Goal: Task Accomplishment & Management: Use online tool/utility

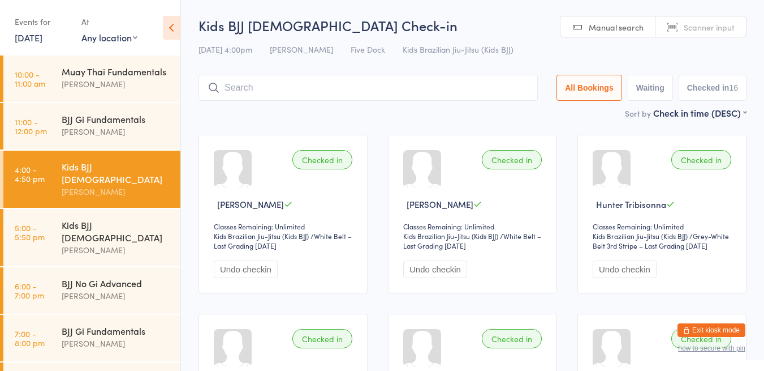
click at [109, 243] on div "[PERSON_NAME]" at bounding box center [116, 249] width 109 height 13
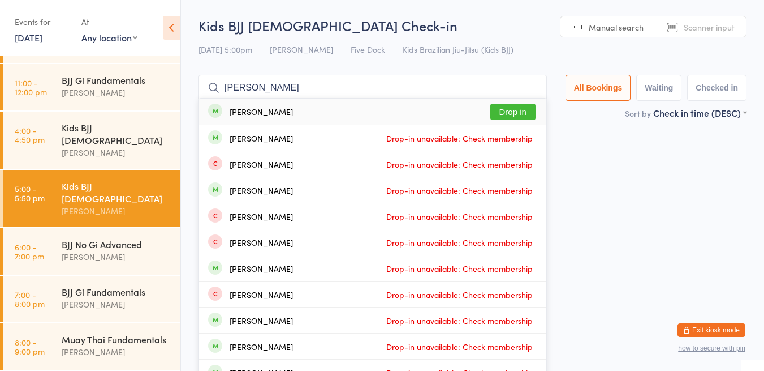
type input "antone"
click at [329, 111] on div "Antonella Galvis Drop in" at bounding box center [372, 111] width 347 height 26
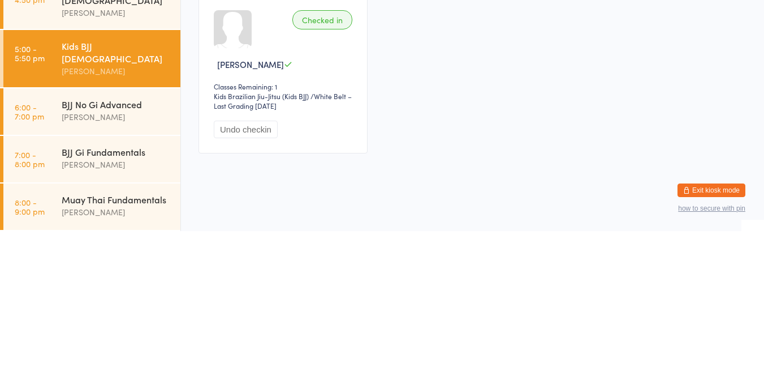
click at [259, 263] on button "Undo checkin" at bounding box center [246, 269] width 64 height 18
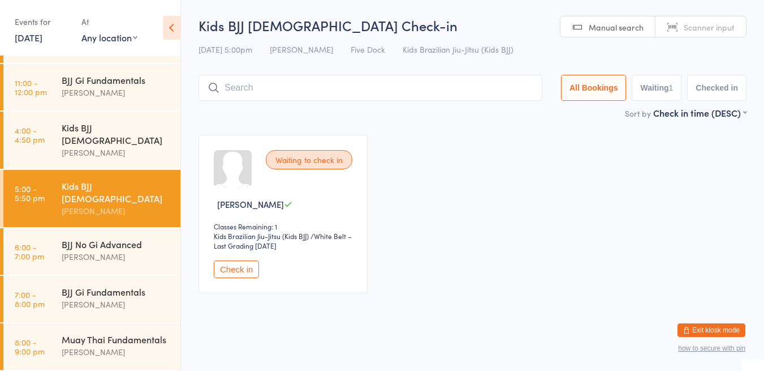
click at [322, 163] on div "Waiting to check in" at bounding box center [309, 159] width 87 height 19
click at [247, 269] on button "Check in" at bounding box center [236, 269] width 45 height 18
click at [100, 148] on div "[PERSON_NAME]" at bounding box center [116, 152] width 109 height 13
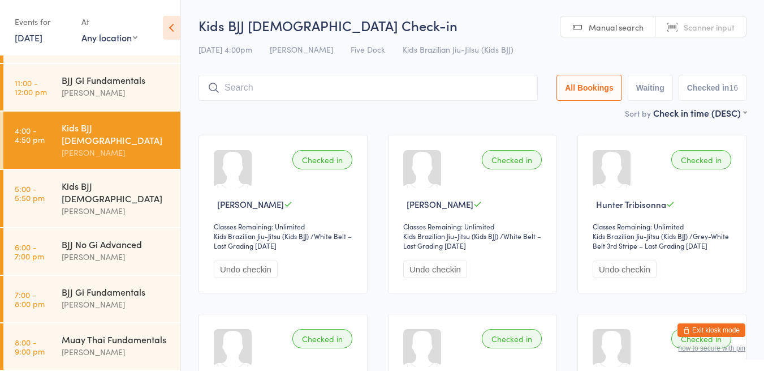
type input "k"
click at [0, 62] on div at bounding box center [1, 39] width 3 height 46
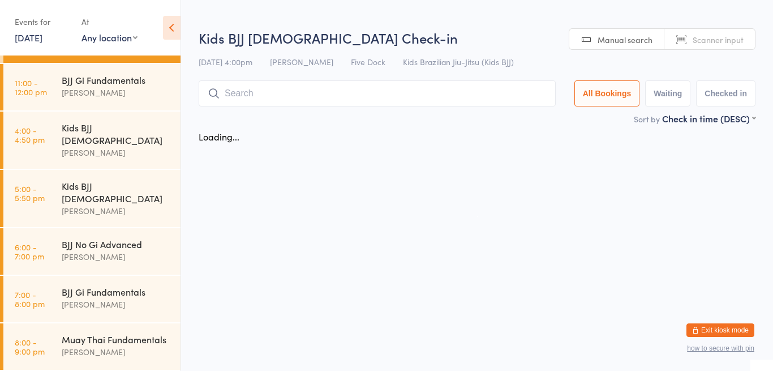
click at [430, 333] on html "You have now entered Kiosk Mode. Members will be able to check themselves in us…" at bounding box center [386, 185] width 773 height 371
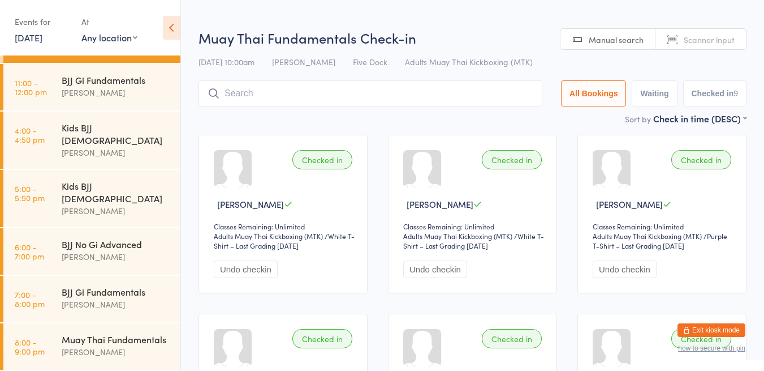
click at [436, 92] on input "search" at bounding box center [371, 93] width 344 height 26
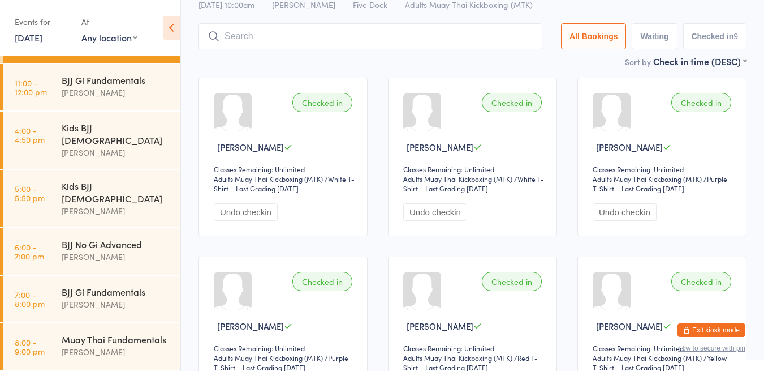
scroll to position [80, 0]
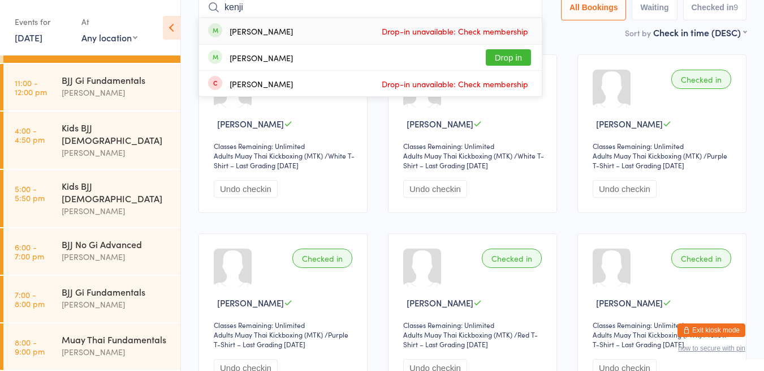
type input "kenji"
click at [509, 31] on span "Drop-in unavailable: Check membership" at bounding box center [455, 31] width 152 height 17
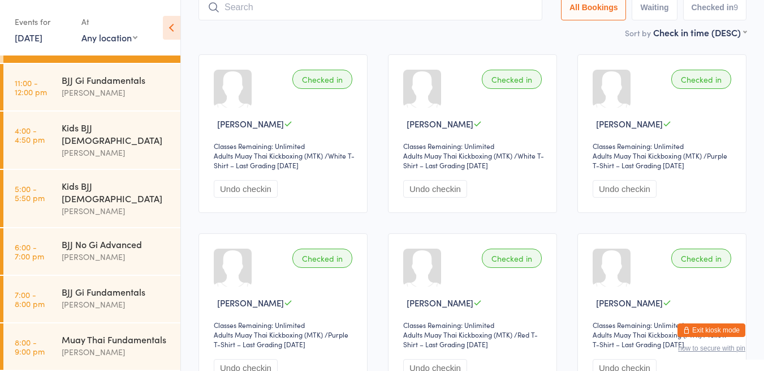
scroll to position [75, 0]
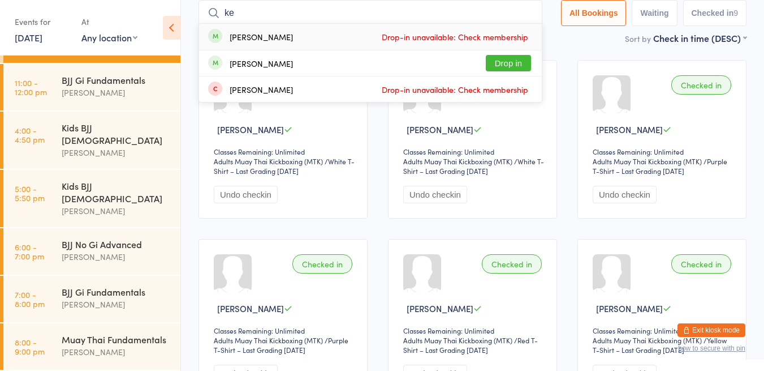
type input "k"
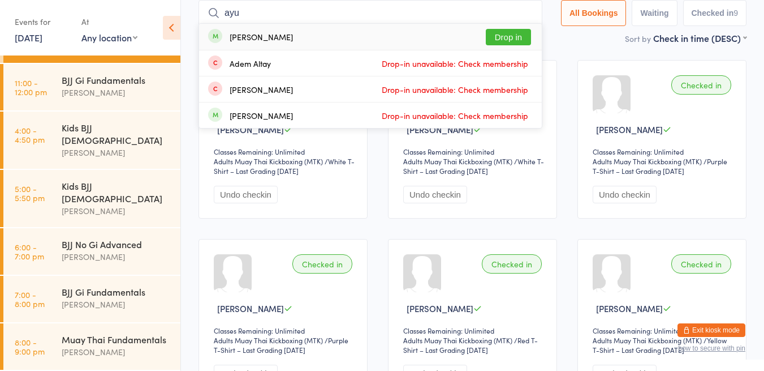
type input "ayu"
click at [318, 45] on div "Andre Lay Drop in" at bounding box center [370, 37] width 343 height 26
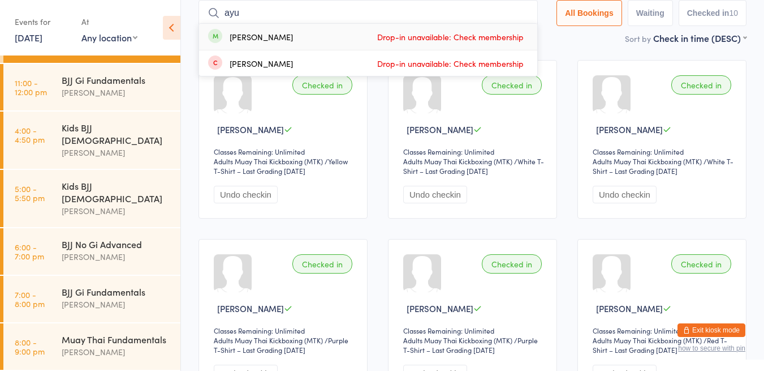
type input "ayu"
click at [221, 41] on div "Ayumi Hirata" at bounding box center [250, 37] width 85 height 12
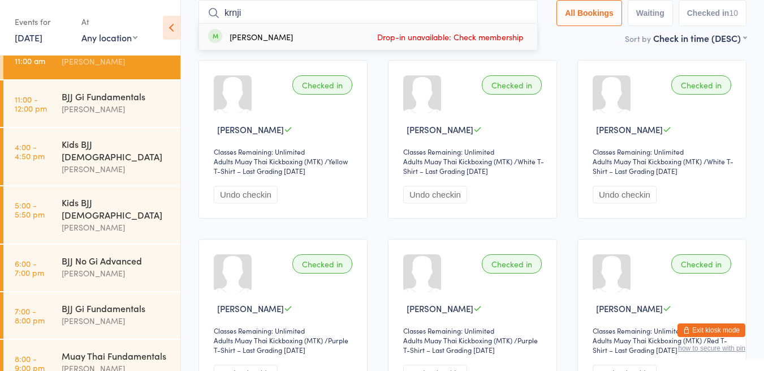
scroll to position [39, 0]
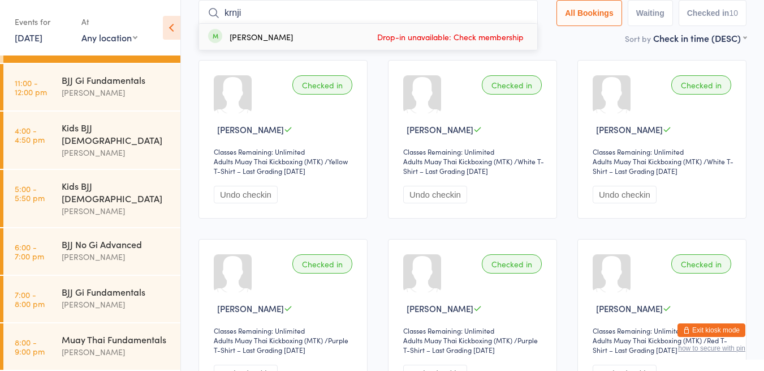
type input "krnji"
click at [187, 133] on ui-view "Muay Thai Fundamentals Check-in 14 Aug 10:00am Anthony Perosh Five Dock Adults …" at bounding box center [472, 364] width 583 height 847
click at [103, 204] on div "[PERSON_NAME]" at bounding box center [116, 210] width 109 height 13
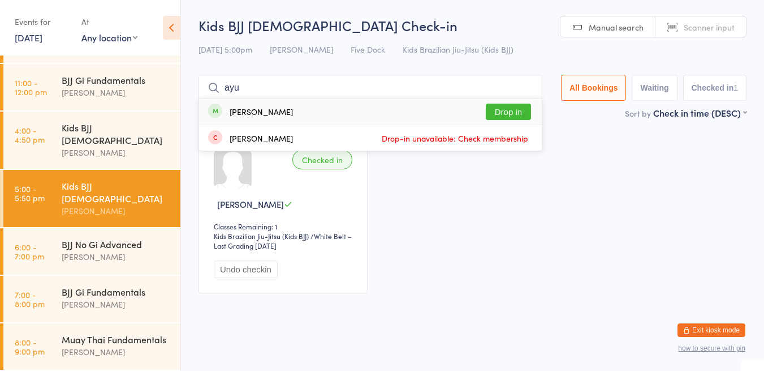
type input "ayu"
click at [296, 112] on div "Ayumi Hirata Drop in" at bounding box center [370, 111] width 343 height 26
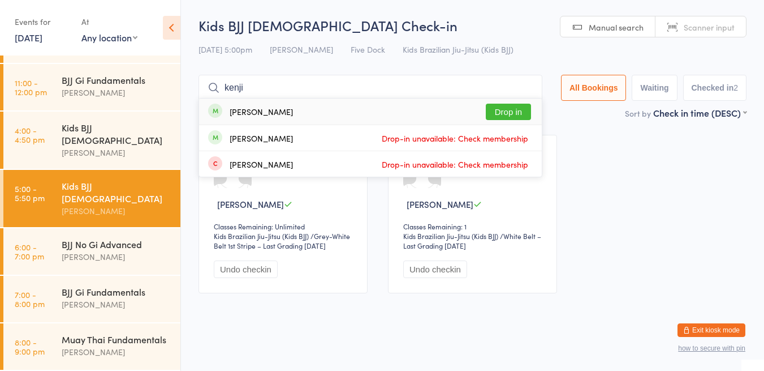
type input "kenji"
click at [280, 118] on div "Kenji Hirata Drop in" at bounding box center [370, 111] width 343 height 26
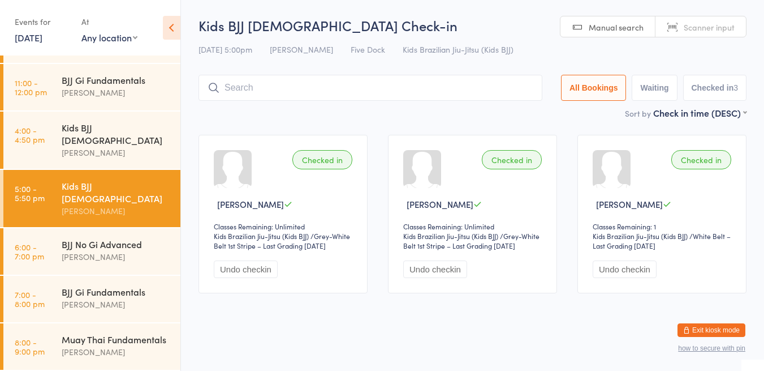
type input "f"
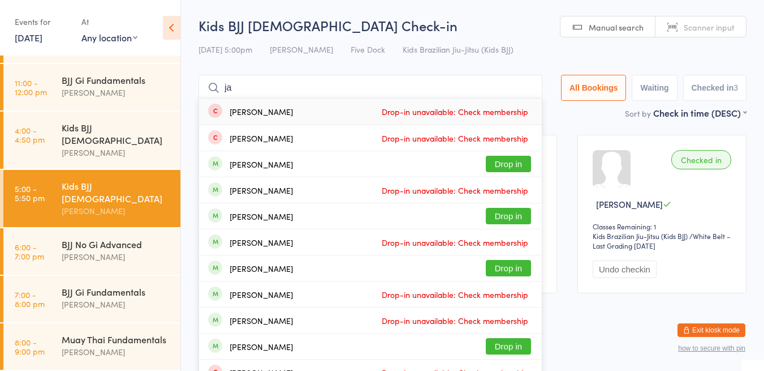
type input "j"
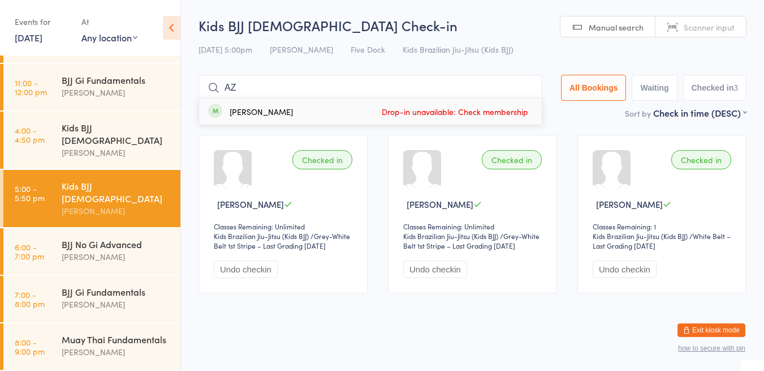
type input "A"
type input "charlie"
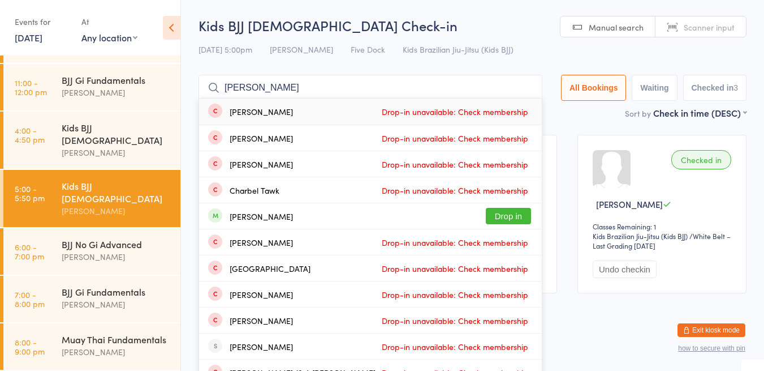
click at [527, 88] on input "charlie" at bounding box center [371, 88] width 344 height 26
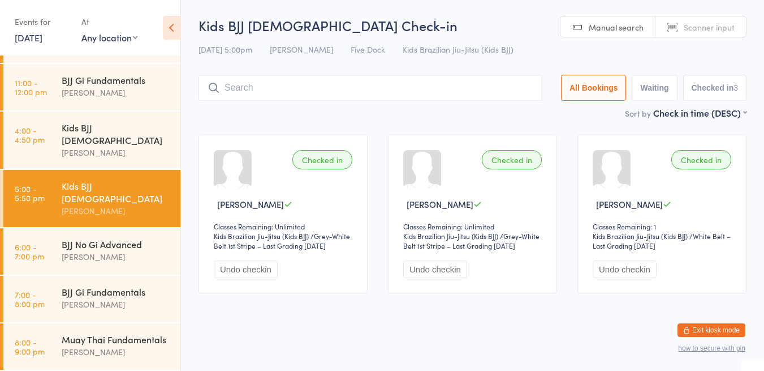
scroll to position [1, 0]
type input "xa"
click at [505, 106] on button "Drop in" at bounding box center [508, 110] width 45 height 16
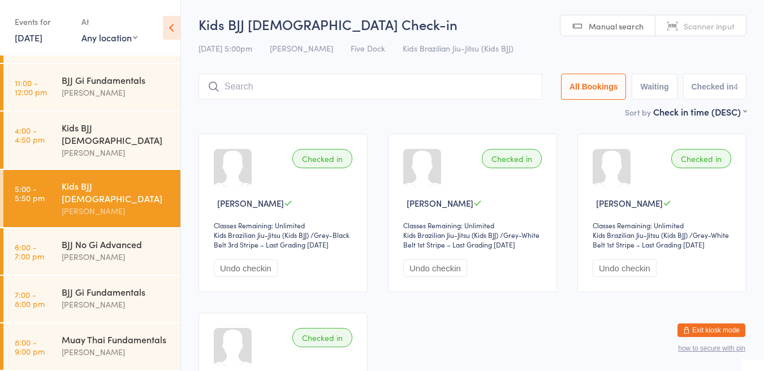
click at [98, 250] on div "[PERSON_NAME]" at bounding box center [116, 256] width 109 height 13
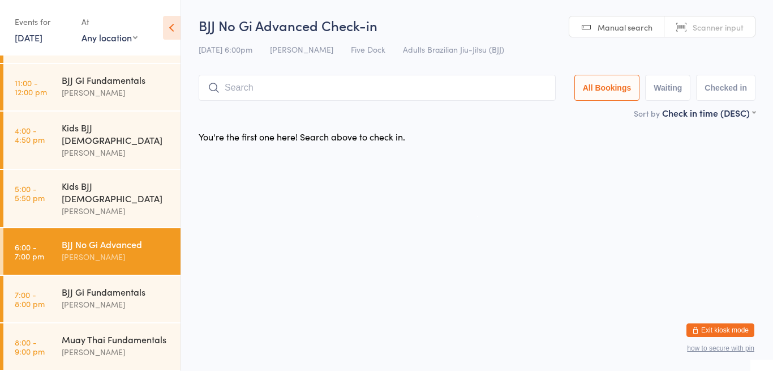
type input "s"
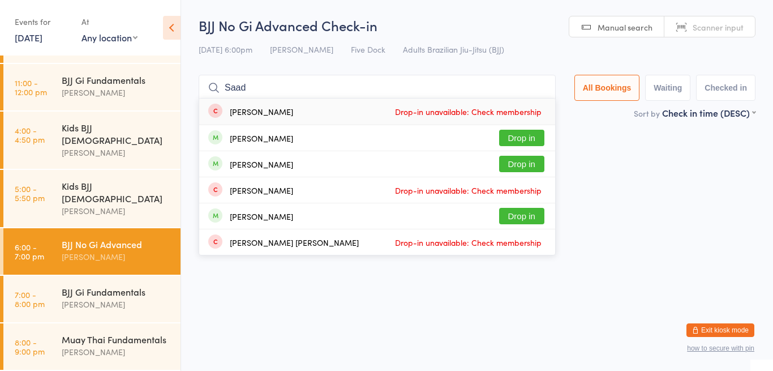
type input "Saa"
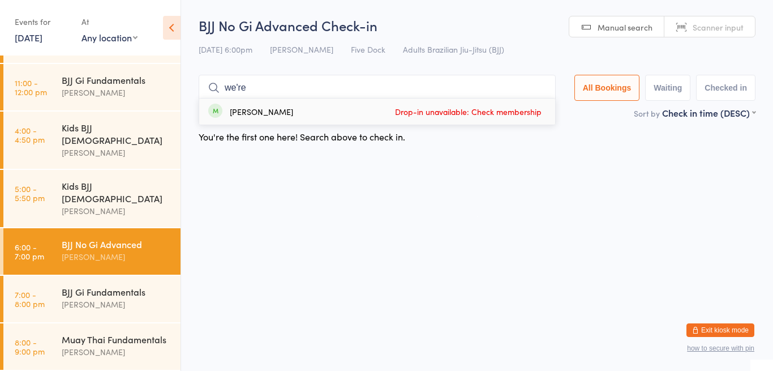
type input "we'r"
type input "ä"
type input "AB"
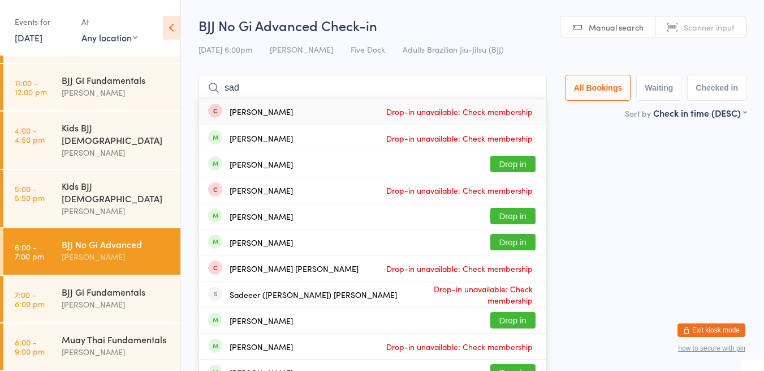
type input "sa"
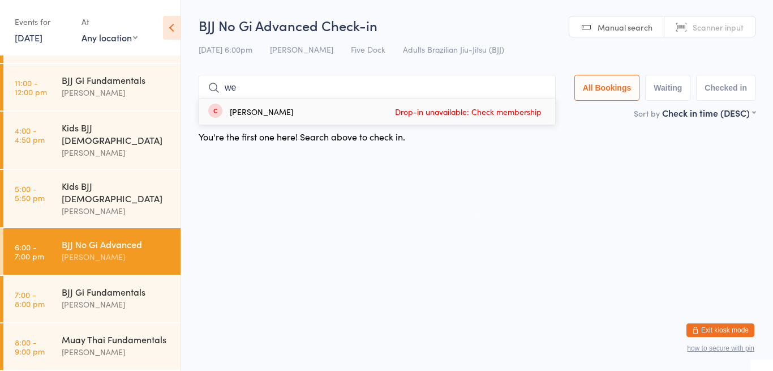
type input "w"
type input "r"
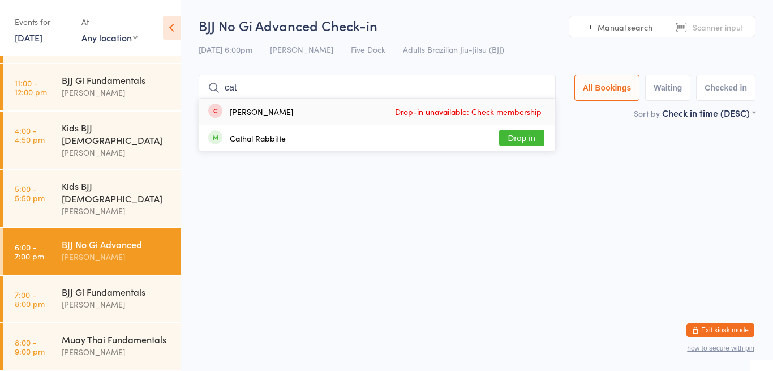
type input "ca"
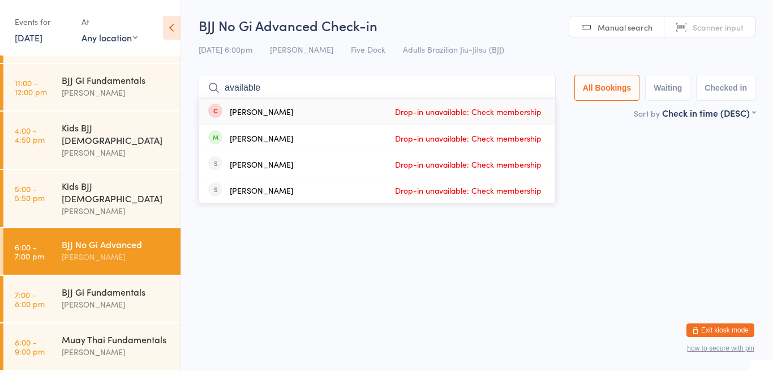
type input "availabl"
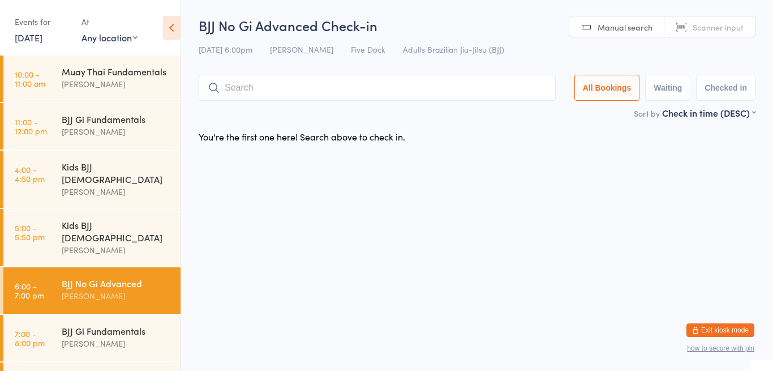
click at [261, 89] on input "search" at bounding box center [377, 88] width 357 height 26
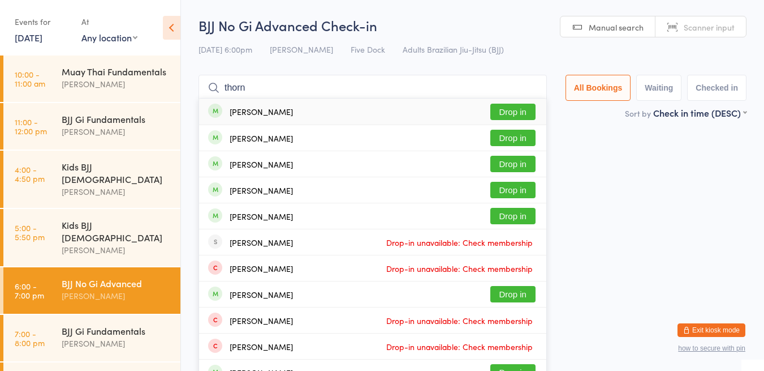
type input "thorn"
click at [522, 109] on button "Drop in" at bounding box center [512, 112] width 45 height 16
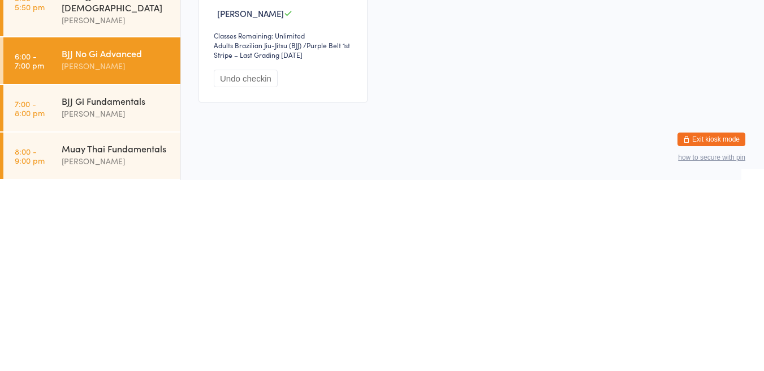
scroll to position [1, 0]
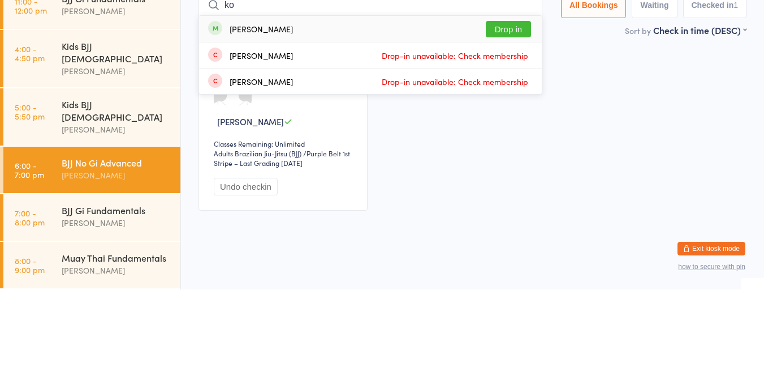
type input "ko"
click at [509, 106] on button "Drop in" at bounding box center [508, 110] width 45 height 16
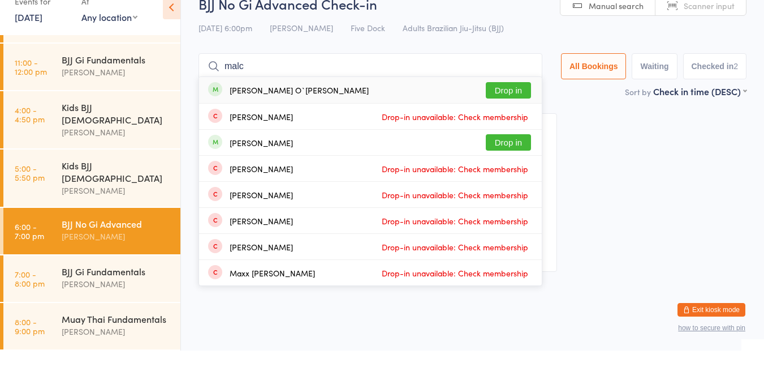
type input "malc"
click at [506, 114] on button "Drop in" at bounding box center [508, 110] width 45 height 16
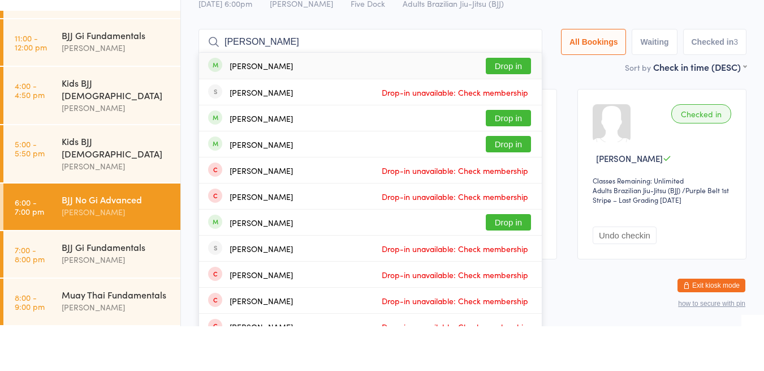
type input "[PERSON_NAME]"
click at [511, 109] on button "Drop in" at bounding box center [508, 110] width 45 height 16
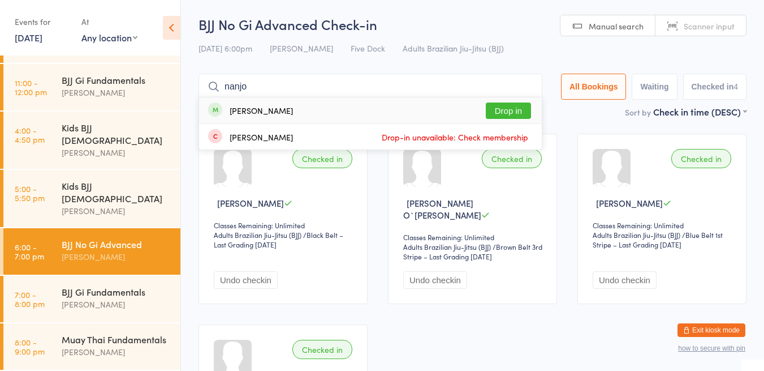
type input "nanjo"
click at [513, 115] on button "Drop in" at bounding box center [508, 110] width 45 height 16
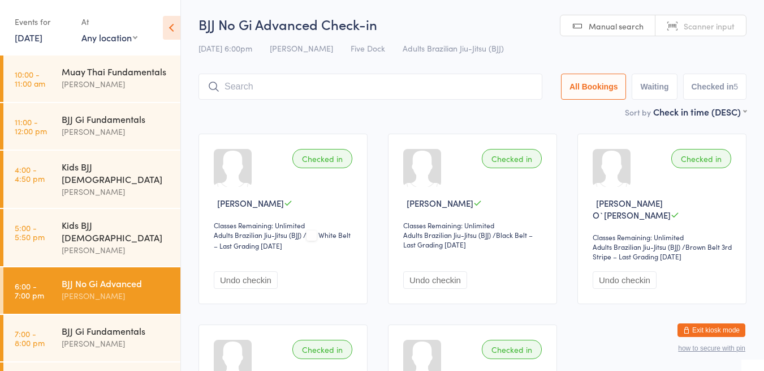
scroll to position [39, 0]
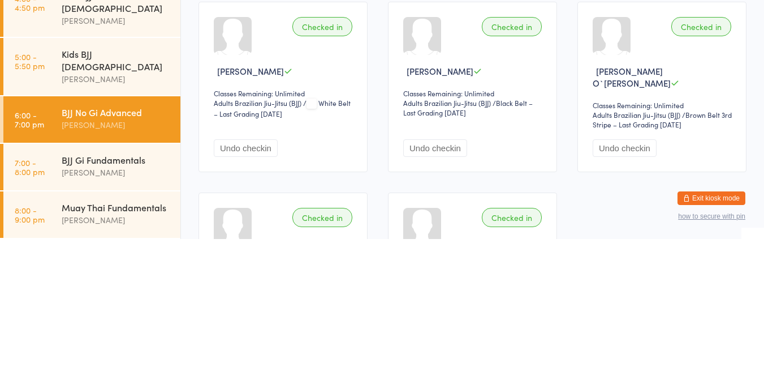
click at [117, 250] on div "[PERSON_NAME]" at bounding box center [116, 256] width 109 height 13
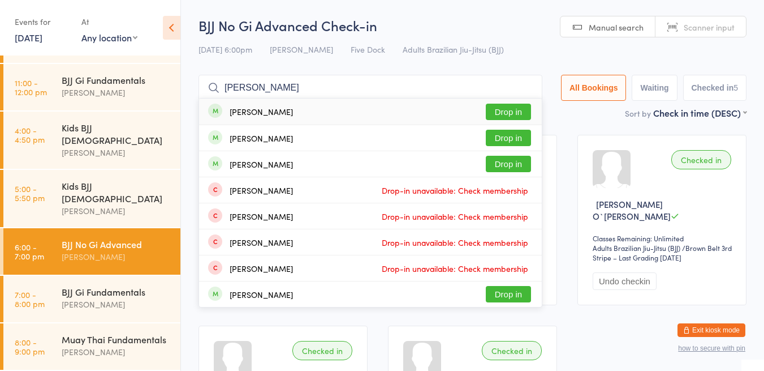
type input "[PERSON_NAME]"
click at [499, 165] on button "Drop in" at bounding box center [508, 164] width 45 height 16
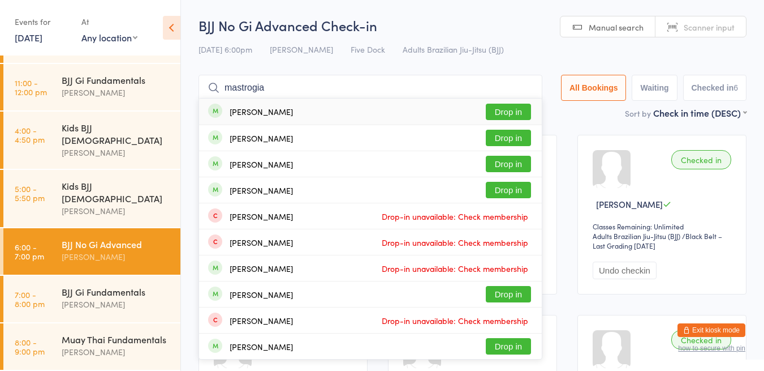
type input "mastrogia"
click at [507, 114] on button "Drop in" at bounding box center [508, 112] width 45 height 16
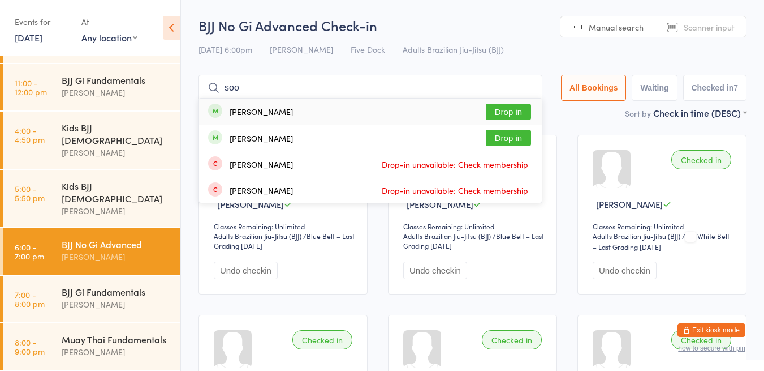
type input "soo"
click at [510, 110] on button "Drop in" at bounding box center [508, 112] width 45 height 16
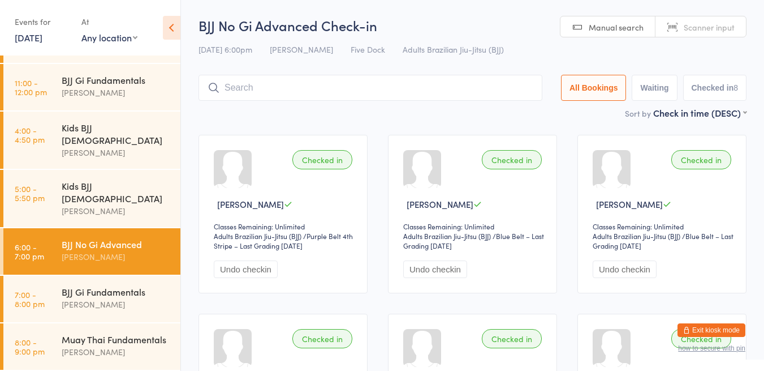
click at [403, 107] on div "Sort by Check in time (DESC) First name (ASC) First name (DESC) Last name (ASC)…" at bounding box center [473, 112] width 548 height 12
click at [390, 85] on input "search" at bounding box center [371, 88] width 344 height 26
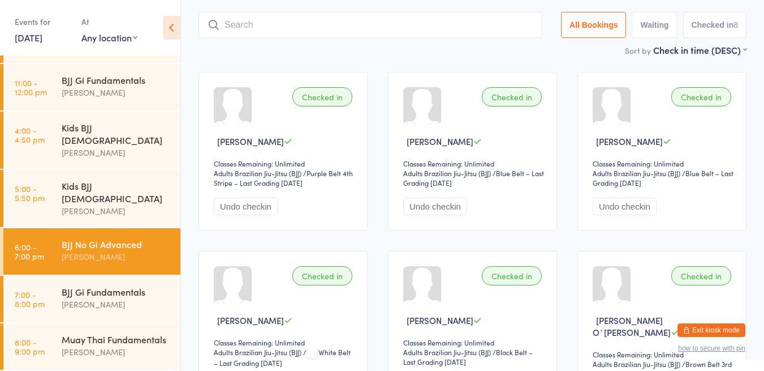
scroll to position [75, 0]
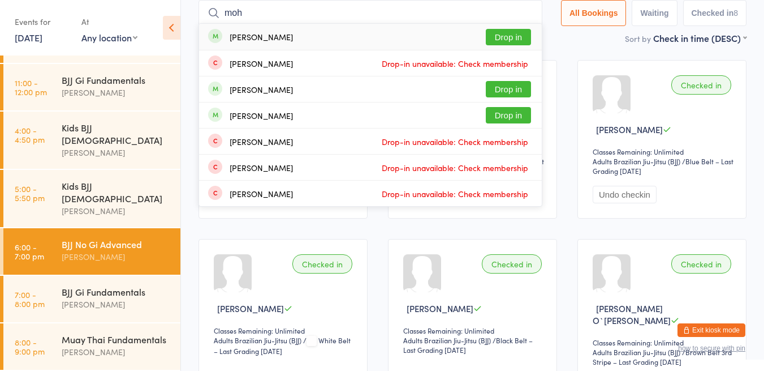
type input "moh"
click at [514, 113] on button "Drop in" at bounding box center [508, 115] width 45 height 16
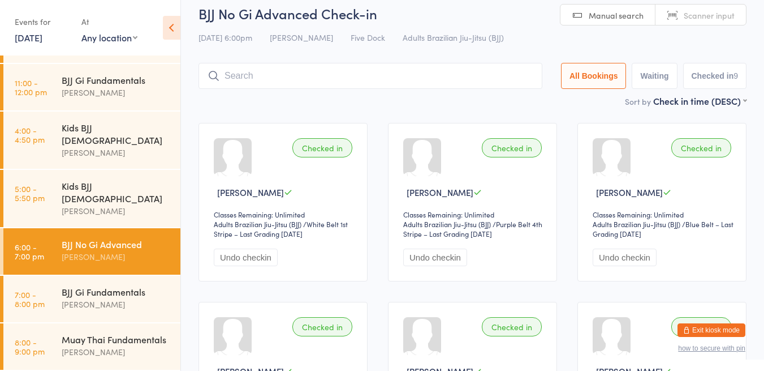
scroll to position [5, 0]
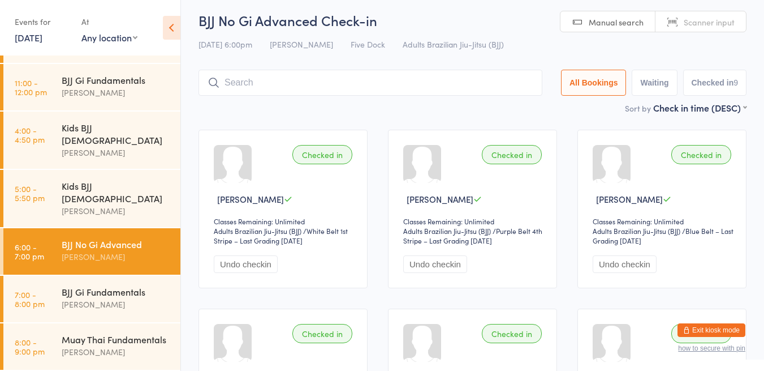
click at [462, 24] on h2 "BJJ No Gi Advanced Check-in" at bounding box center [473, 20] width 548 height 19
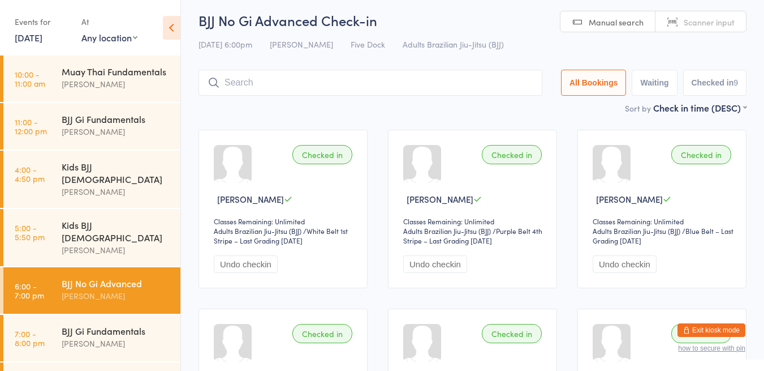
click at [99, 324] on div "BJJ Gi Fundamentals" at bounding box center [116, 330] width 109 height 12
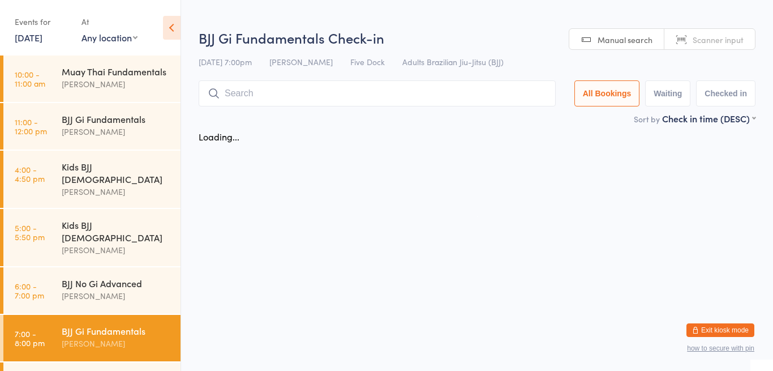
click at [275, 128] on div "Loading..." at bounding box center [476, 136] width 577 height 24
click at [107, 277] on div "BJJ No Gi Advanced" at bounding box center [116, 283] width 109 height 12
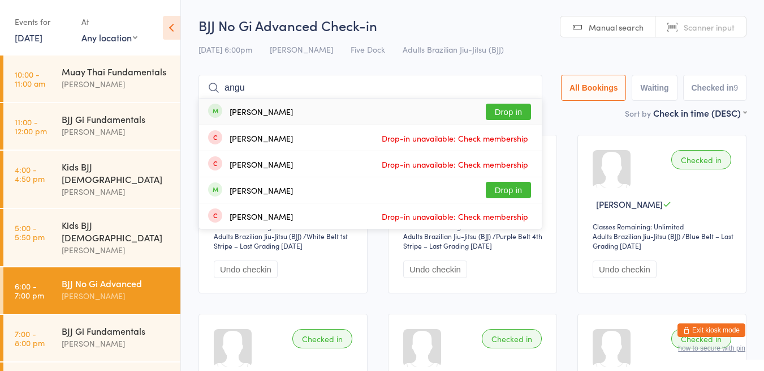
type input "angu"
click at [505, 117] on button "Drop in" at bounding box center [508, 112] width 45 height 16
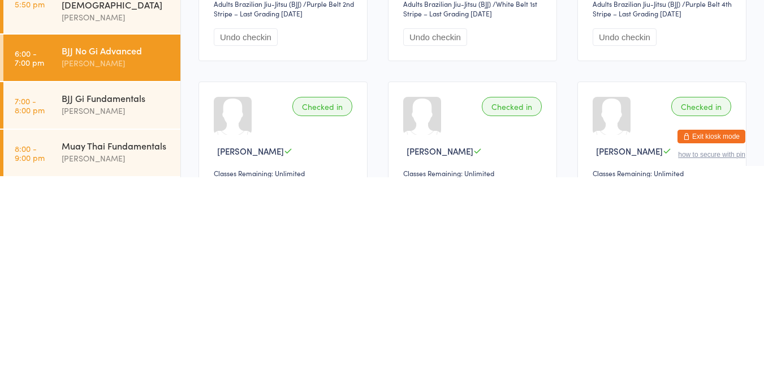
scroll to position [40, 0]
click at [74, 285] on div "BJJ Gi Fundamentals" at bounding box center [116, 291] width 109 height 12
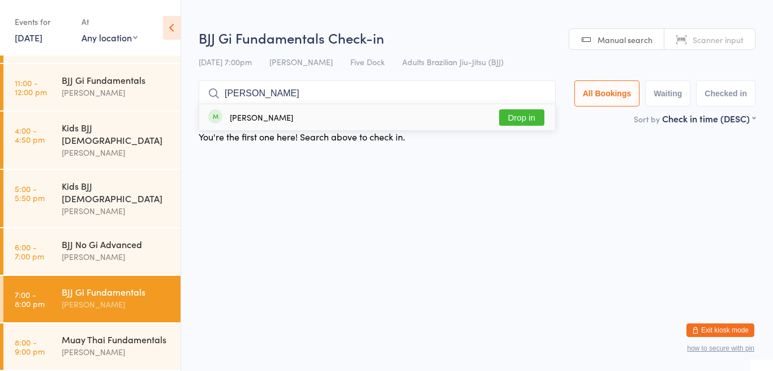
type input "[PERSON_NAME]"
click at [521, 120] on button "Drop in" at bounding box center [521, 117] width 45 height 16
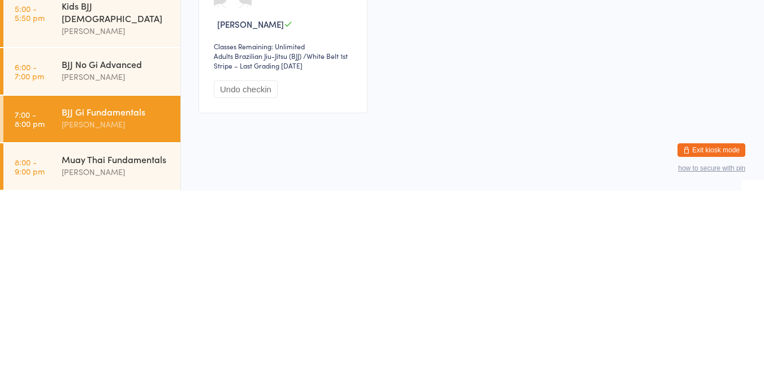
scroll to position [1, 0]
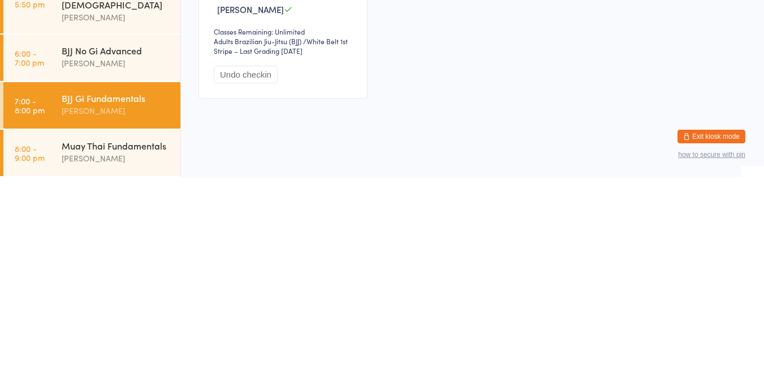
click at [65, 337] on div "Muay Thai Fundamentals" at bounding box center [116, 339] width 109 height 12
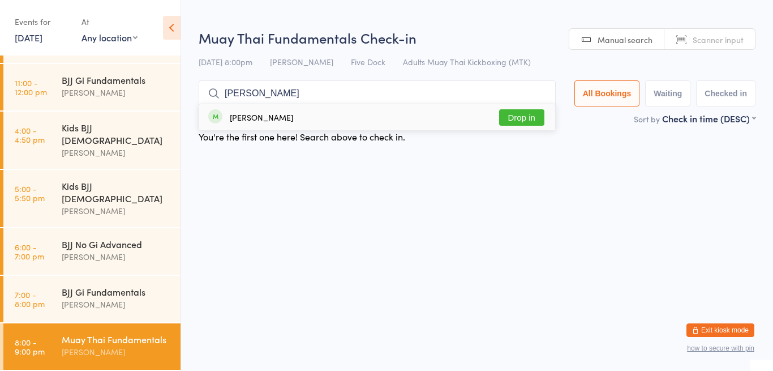
type input "[PERSON_NAME]"
click at [531, 121] on button "Drop in" at bounding box center [521, 117] width 45 height 16
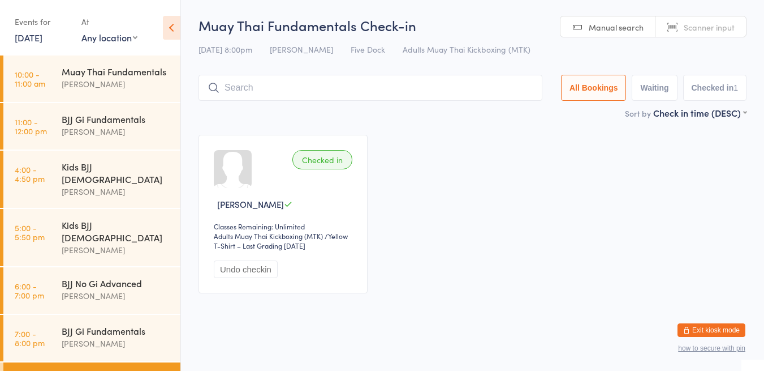
scroll to position [1, 0]
click at [138, 90] on div "[PERSON_NAME]" at bounding box center [116, 83] width 109 height 13
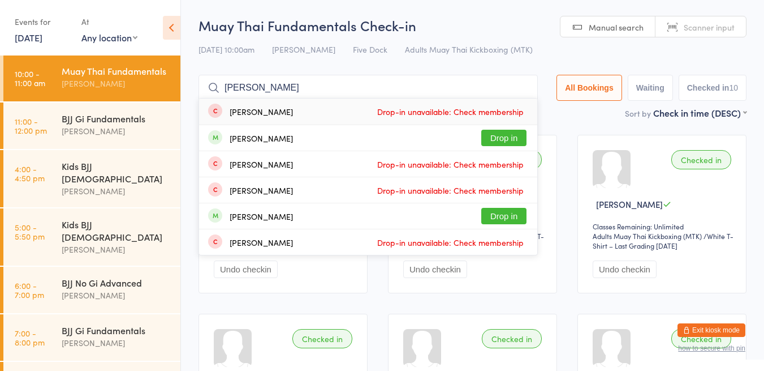
type input "[PERSON_NAME]"
click at [513, 137] on button "Drop in" at bounding box center [503, 138] width 45 height 16
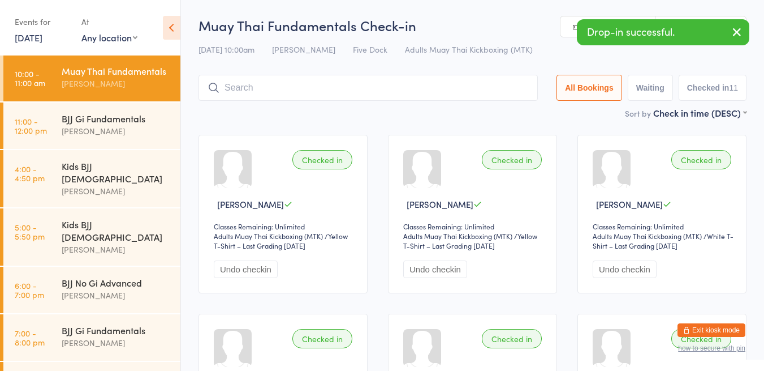
click at [62, 137] on div "[PERSON_NAME]" at bounding box center [116, 130] width 109 height 13
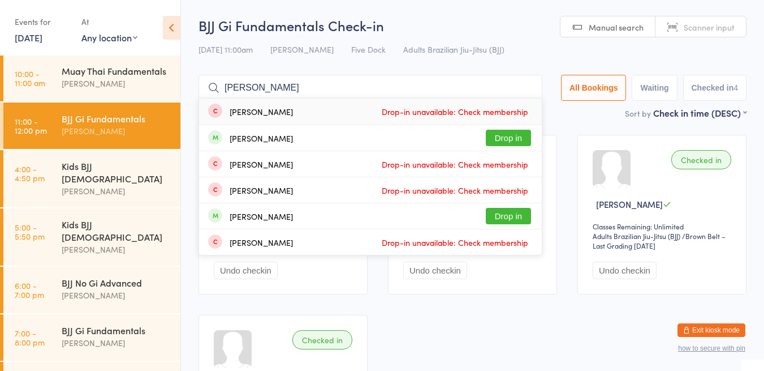
type input "[PERSON_NAME]"
click at [503, 139] on button "Drop in" at bounding box center [508, 138] width 45 height 16
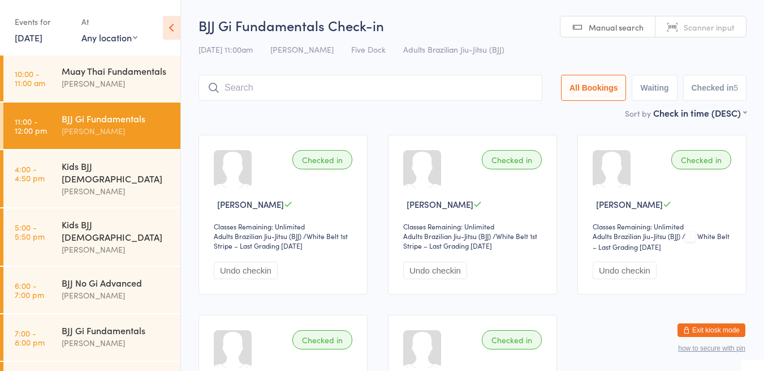
click at [512, 17] on h2 "BJJ Gi Fundamentals Check-in" at bounding box center [473, 25] width 548 height 19
click at [365, 85] on input "search" at bounding box center [371, 88] width 344 height 26
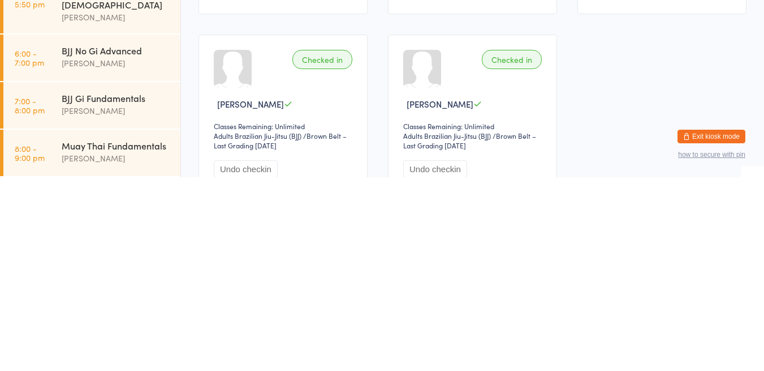
scroll to position [100, 0]
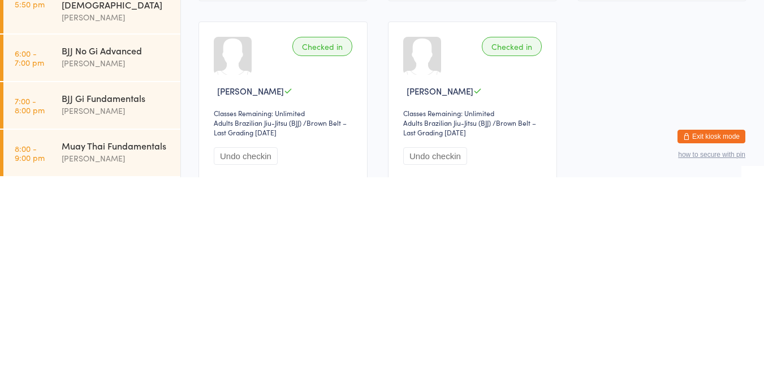
click at [120, 298] on div "[PERSON_NAME]" at bounding box center [116, 304] width 109 height 13
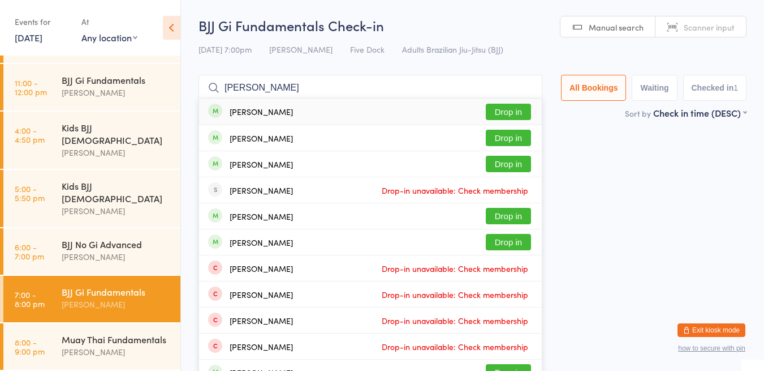
type input "[PERSON_NAME]"
click at [508, 139] on button "Drop in" at bounding box center [508, 138] width 45 height 16
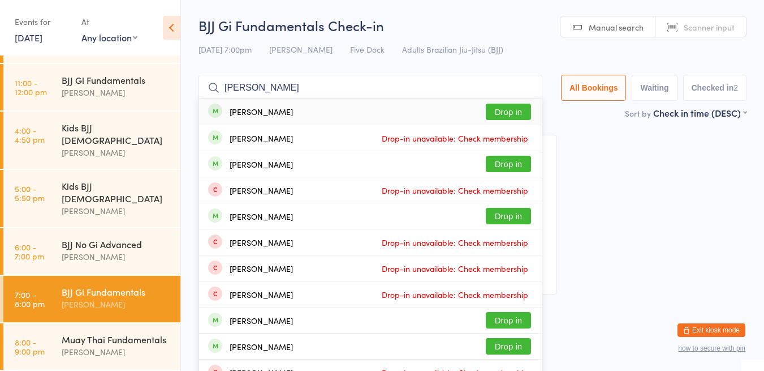
type input "[PERSON_NAME]"
click at [515, 117] on button "Drop in" at bounding box center [508, 112] width 45 height 16
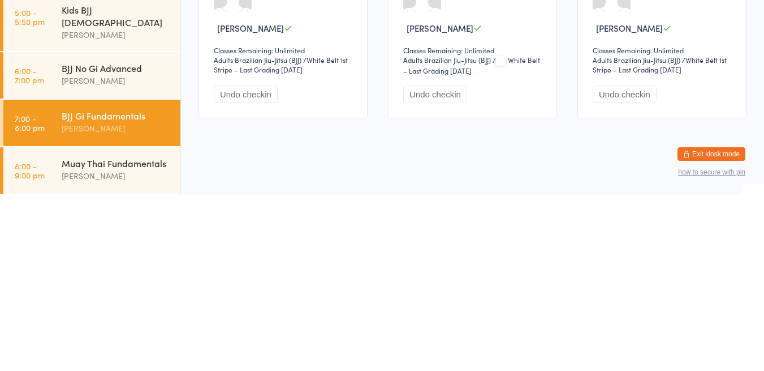
scroll to position [2, 0]
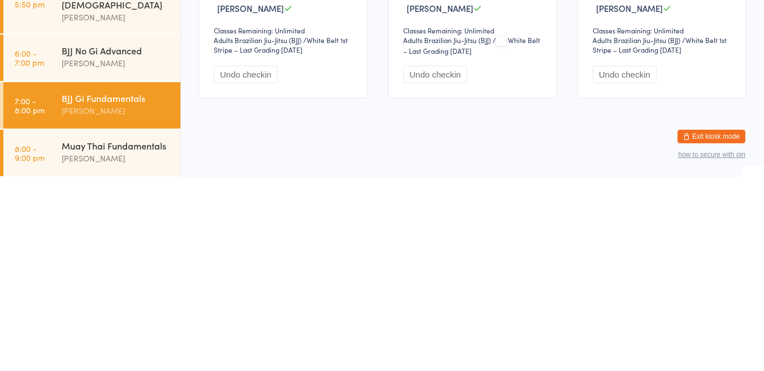
click at [128, 338] on div "Muay Thai Fundamentals" at bounding box center [116, 339] width 109 height 12
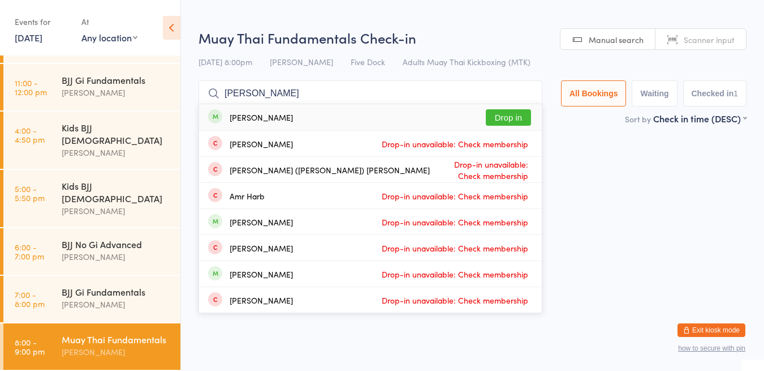
type input "[PERSON_NAME]"
click at [510, 117] on button "Drop in" at bounding box center [508, 117] width 45 height 16
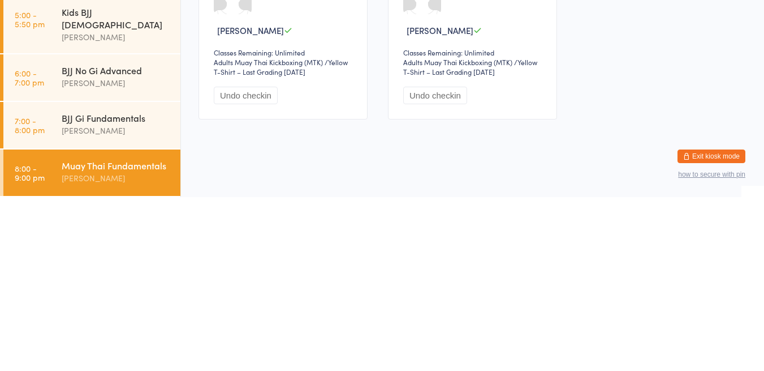
click at [123, 285] on div "BJJ Gi Fundamentals" at bounding box center [116, 291] width 109 height 12
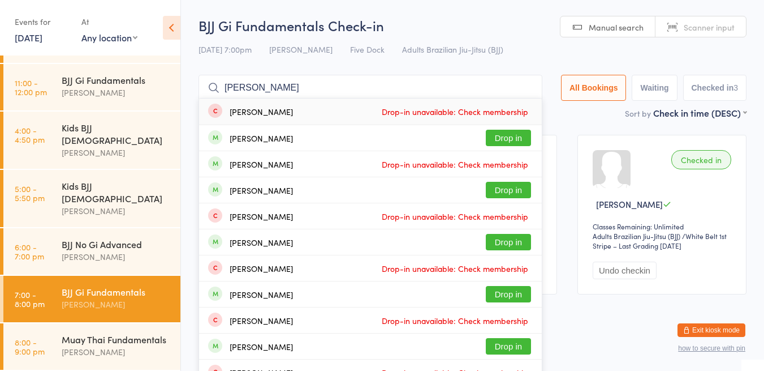
type input "[PERSON_NAME]"
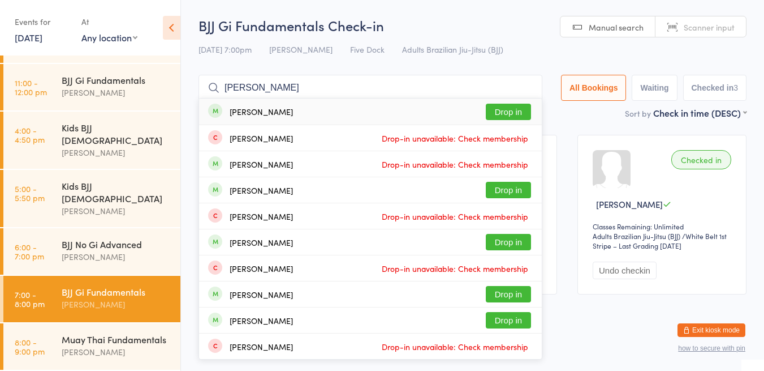
type input "[PERSON_NAME]"
click at [510, 113] on button "Drop in" at bounding box center [508, 112] width 45 height 16
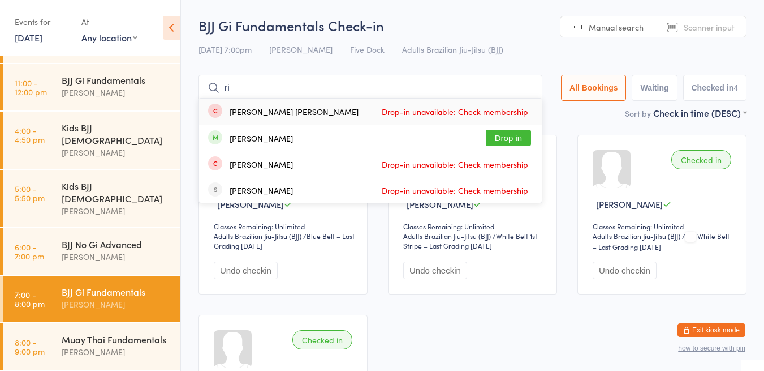
type input "r"
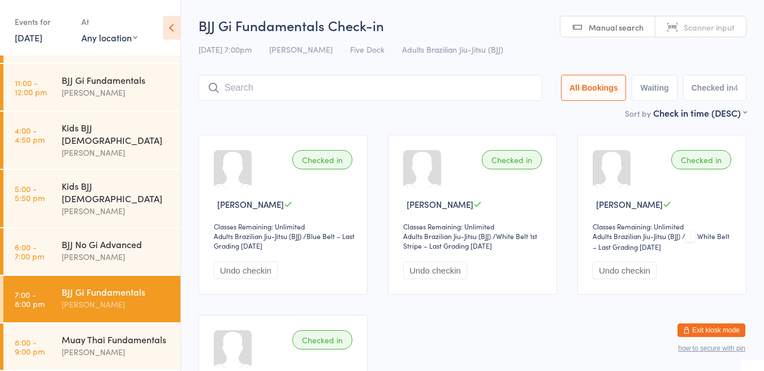
type input "a"
type input "srijan"
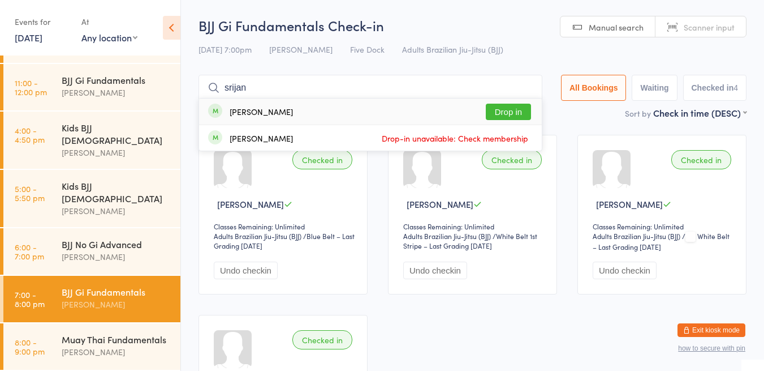
click at [501, 115] on button "Drop in" at bounding box center [508, 112] width 45 height 16
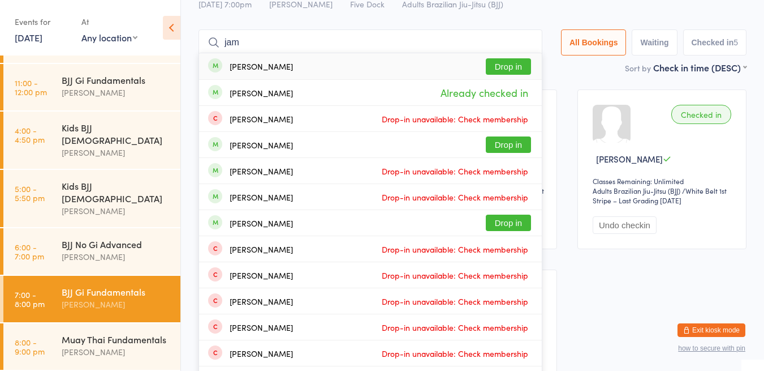
scroll to position [45, 0]
type input "[PERSON_NAME]"
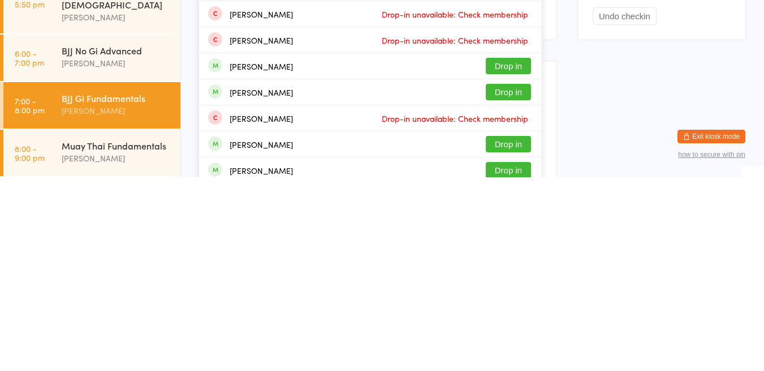
scroll to position [63, 0]
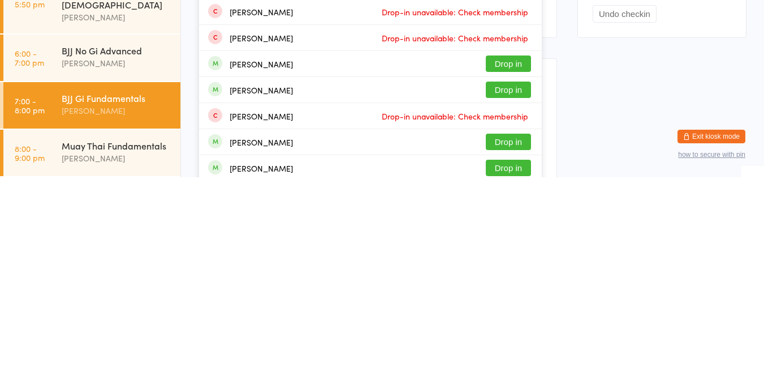
click at [45, 352] on link "8:00 - 9:00 pm Muay Thai Fundamentals [PERSON_NAME]" at bounding box center [91, 346] width 177 height 46
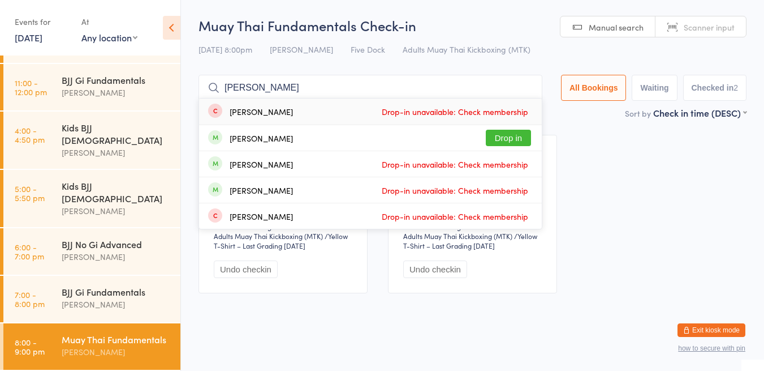
type input "[PERSON_NAME]"
click at [490, 135] on button "Drop in" at bounding box center [508, 138] width 45 height 16
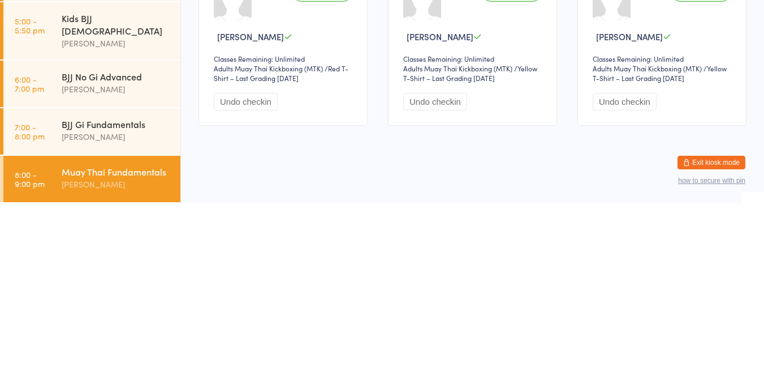
click at [137, 298] on div "[PERSON_NAME]" at bounding box center [116, 304] width 109 height 13
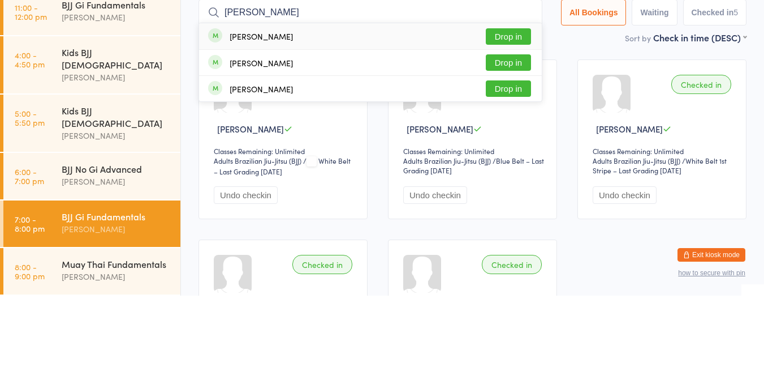
type input "[PERSON_NAME]"
click at [325, 117] on div "[PERSON_NAME] Drop in" at bounding box center [370, 111] width 343 height 26
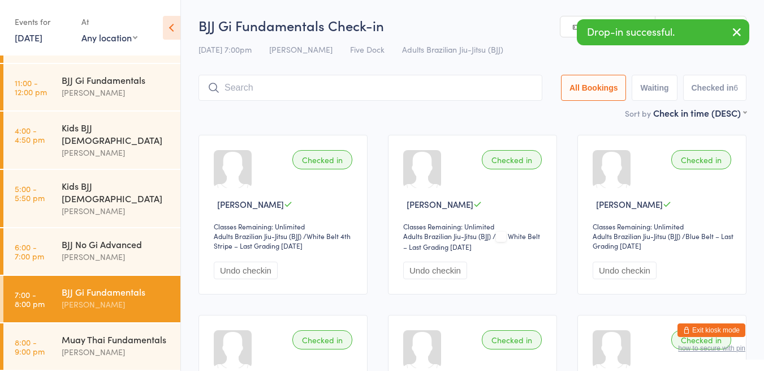
click at [107, 98] on div "[PERSON_NAME]" at bounding box center [116, 92] width 109 height 13
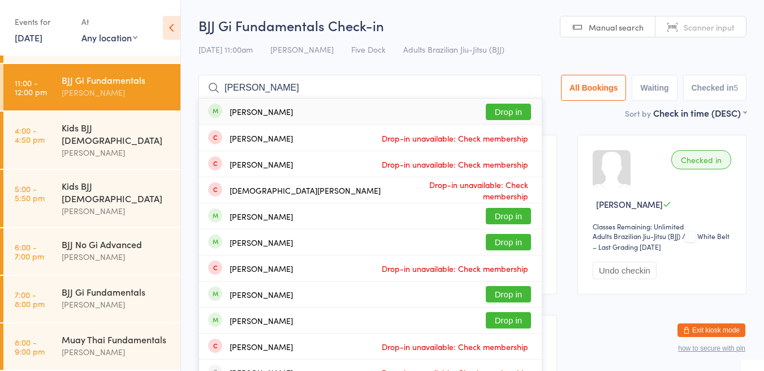
type input "[PERSON_NAME]"
click at [508, 115] on button "Drop in" at bounding box center [508, 112] width 45 height 16
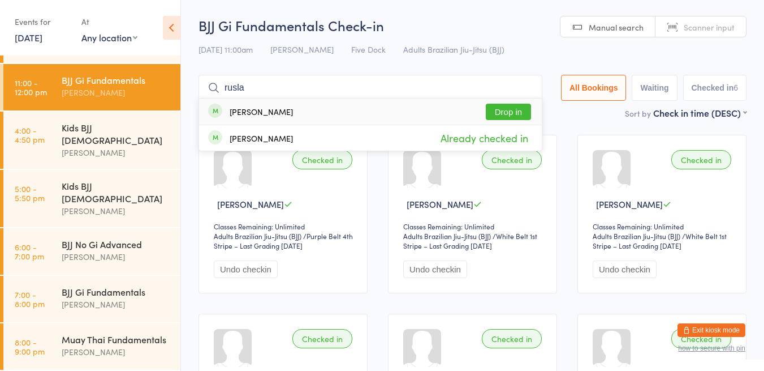
type input "rusla"
click at [503, 108] on button "Drop in" at bounding box center [508, 112] width 45 height 16
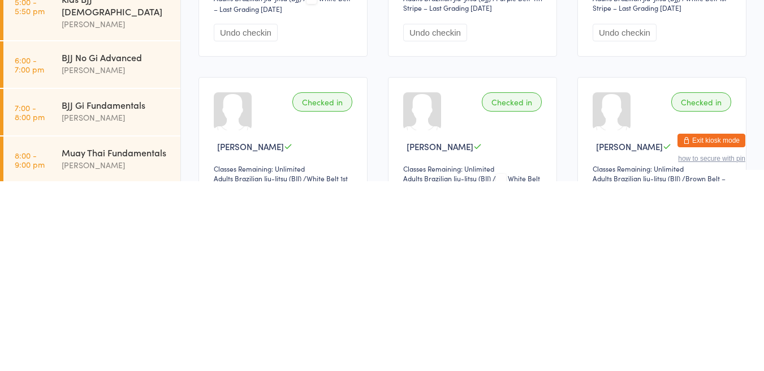
scroll to position [39, 0]
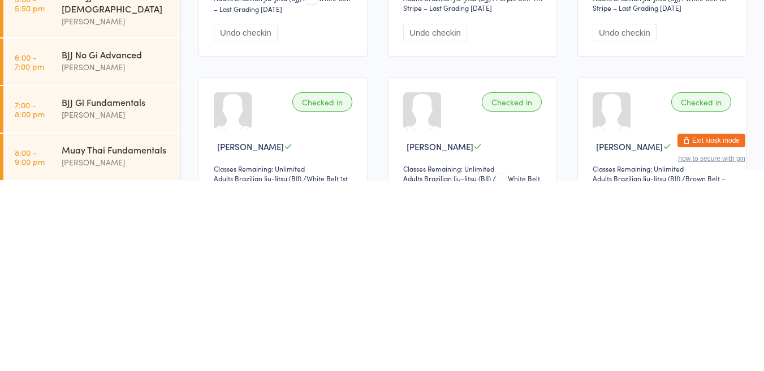
click at [21, 291] on time "7:00 - 8:00 pm" at bounding box center [30, 299] width 30 height 18
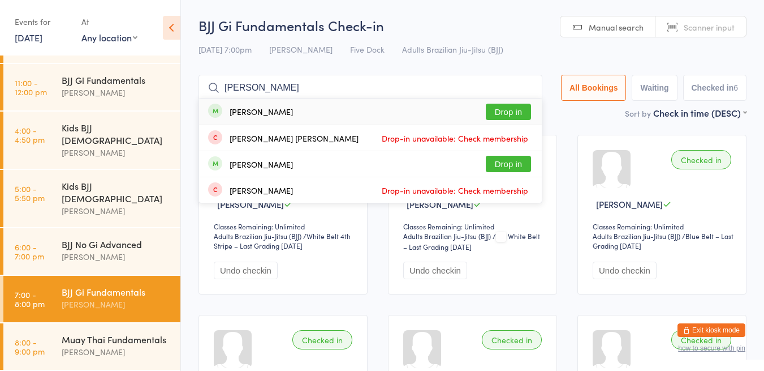
type input "[PERSON_NAME]"
click at [496, 114] on button "Drop in" at bounding box center [508, 112] width 45 height 16
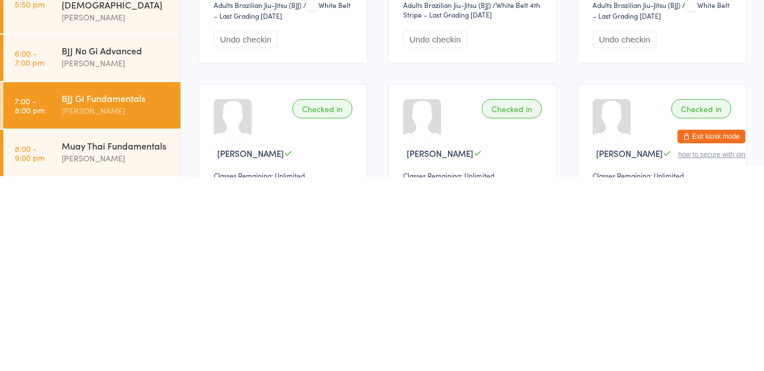
scroll to position [40, 0]
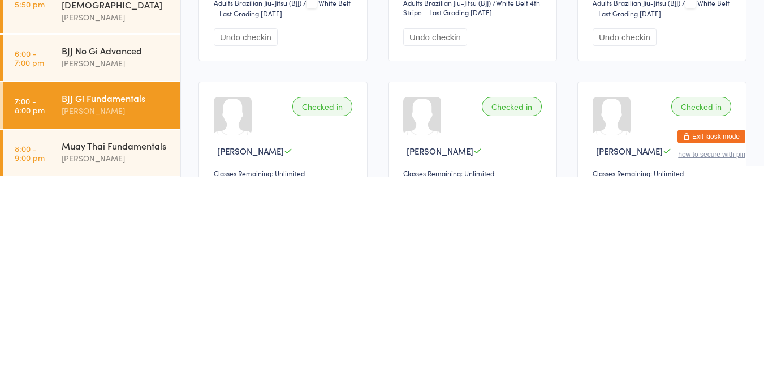
click at [52, 346] on link "8:00 - 9:00 pm Muay Thai Fundamentals [PERSON_NAME]" at bounding box center [91, 346] width 177 height 46
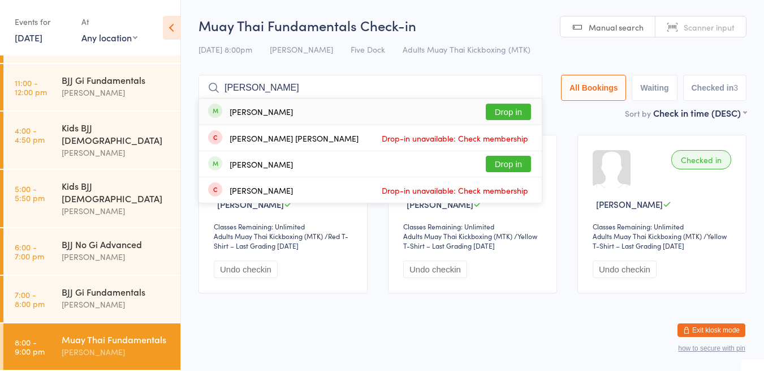
type input "[PERSON_NAME]"
click at [497, 118] on button "Drop in" at bounding box center [508, 112] width 45 height 16
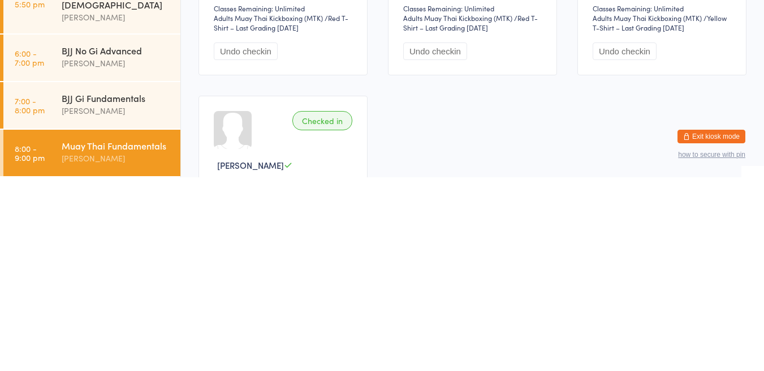
scroll to position [25, 0]
click at [114, 298] on div "[PERSON_NAME]" at bounding box center [116, 304] width 109 height 13
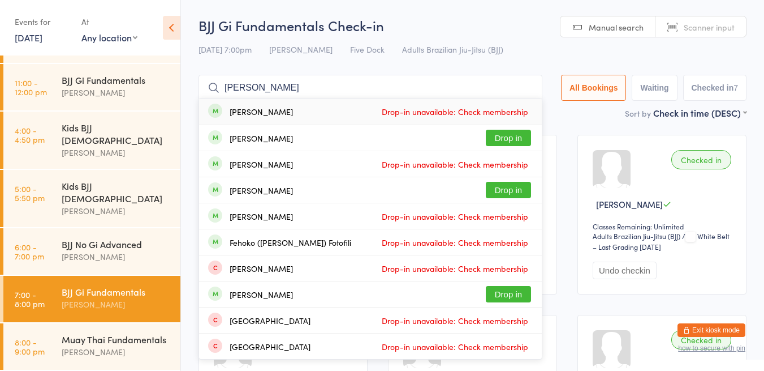
type input "[PERSON_NAME]"
click at [299, 145] on div "[PERSON_NAME] Drop in" at bounding box center [370, 137] width 343 height 25
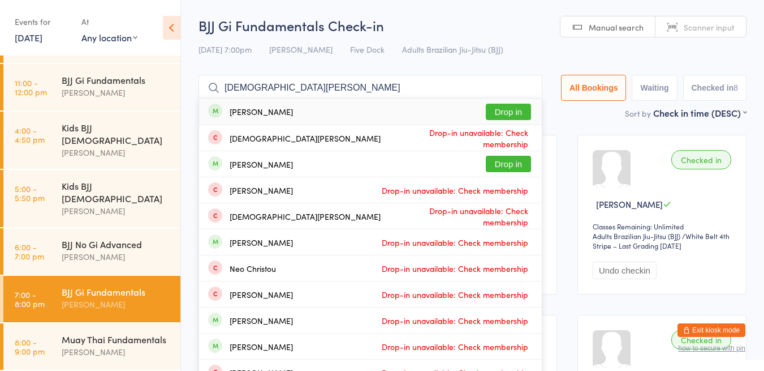
type input "[DEMOGRAPHIC_DATA][PERSON_NAME]"
click at [515, 111] on button "Drop in" at bounding box center [508, 112] width 45 height 16
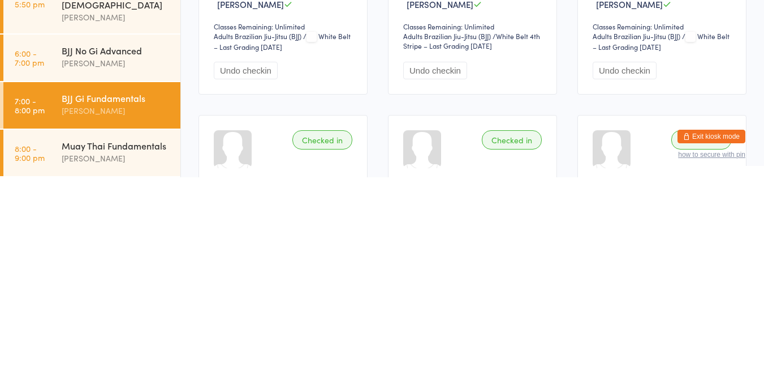
scroll to position [19, 0]
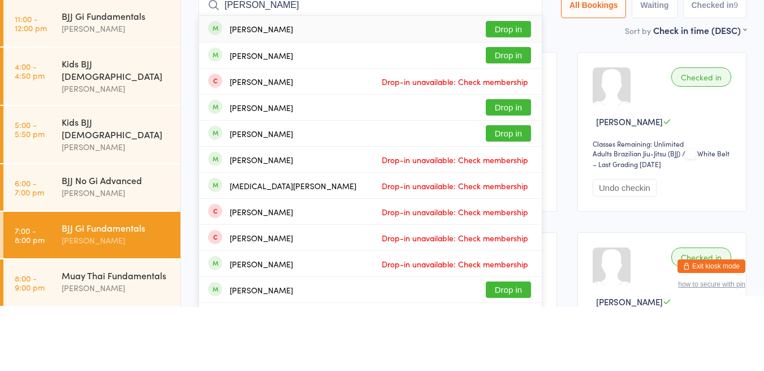
type input "[PERSON_NAME]"
click at [510, 93] on button "Drop in" at bounding box center [508, 93] width 45 height 16
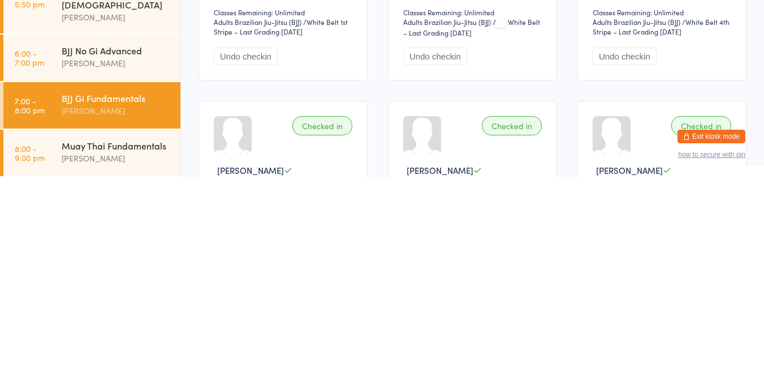
scroll to position [27, 0]
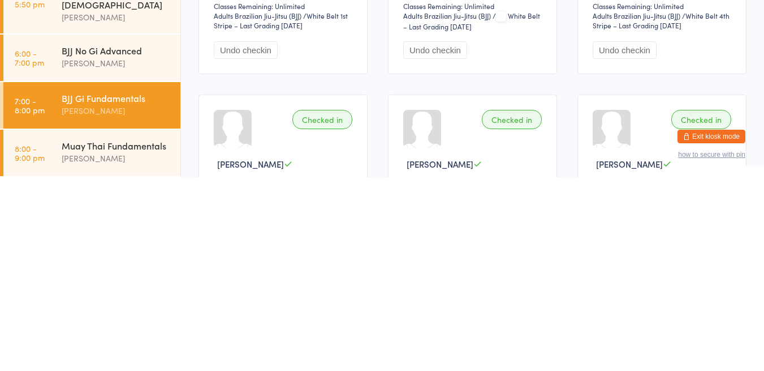
click at [124, 337] on div "Muay Thai Fundamentals" at bounding box center [116, 339] width 109 height 12
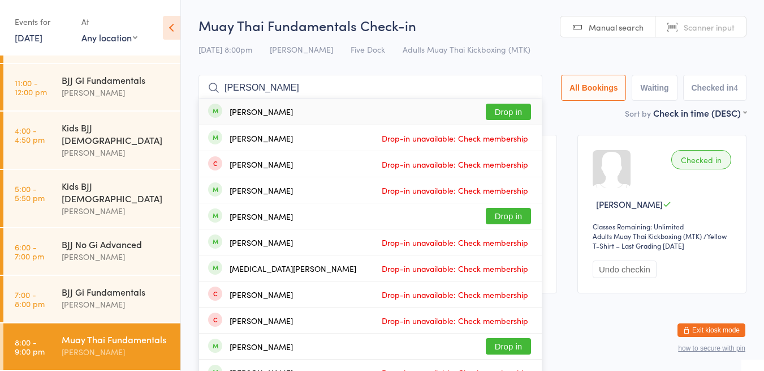
type input "[PERSON_NAME]"
click at [509, 113] on button "Drop in" at bounding box center [508, 112] width 45 height 16
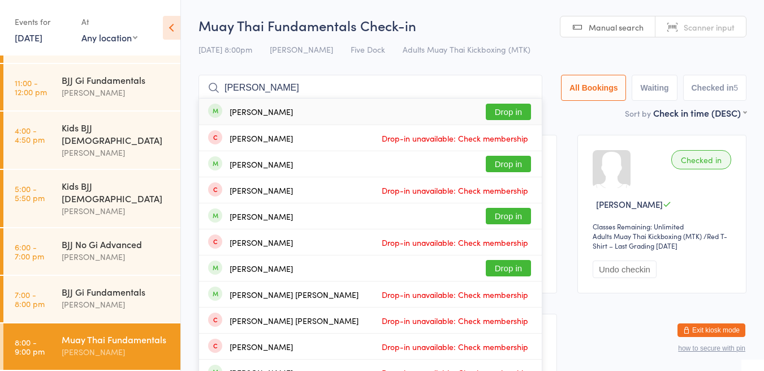
type input "[PERSON_NAME]"
click at [505, 108] on button "Drop in" at bounding box center [508, 112] width 45 height 16
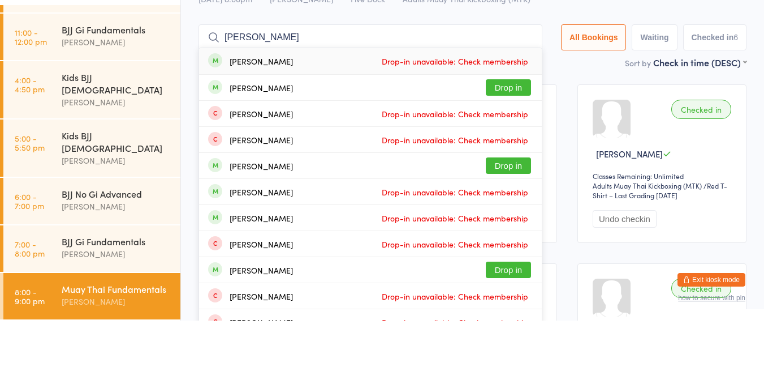
type input "[PERSON_NAME]"
click at [510, 136] on button "Drop in" at bounding box center [508, 138] width 45 height 16
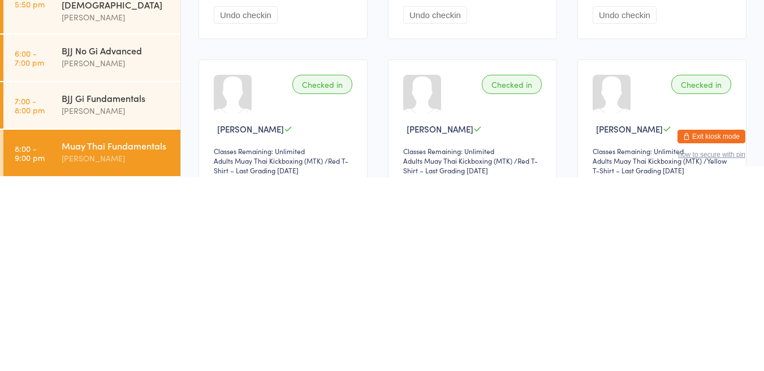
scroll to position [71, 0]
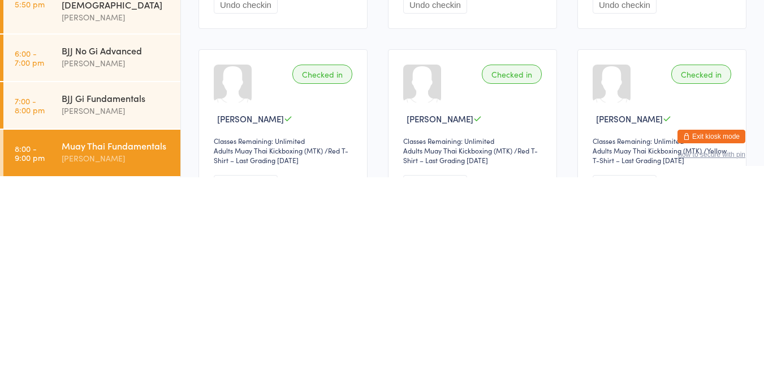
click at [110, 285] on div "BJJ Gi Fundamentals" at bounding box center [116, 291] width 109 height 12
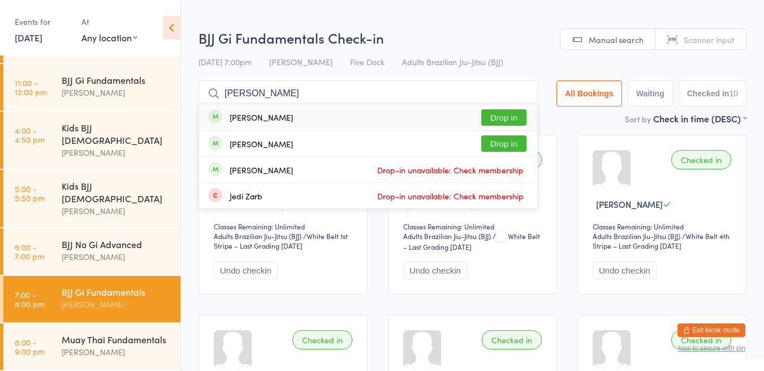
type input "[PERSON_NAME]"
click at [486, 140] on button "Drop in" at bounding box center [503, 143] width 45 height 16
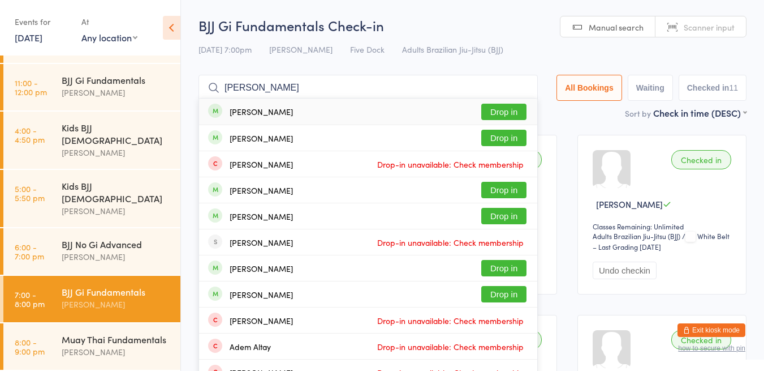
type input "[PERSON_NAME]"
click at [384, 140] on div "[PERSON_NAME] Drop in" at bounding box center [368, 137] width 338 height 25
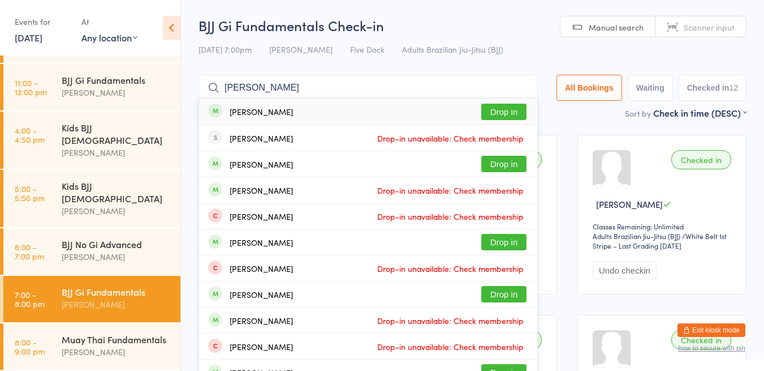
type input "[PERSON_NAME]"
click at [509, 109] on button "Drop in" at bounding box center [503, 112] width 45 height 16
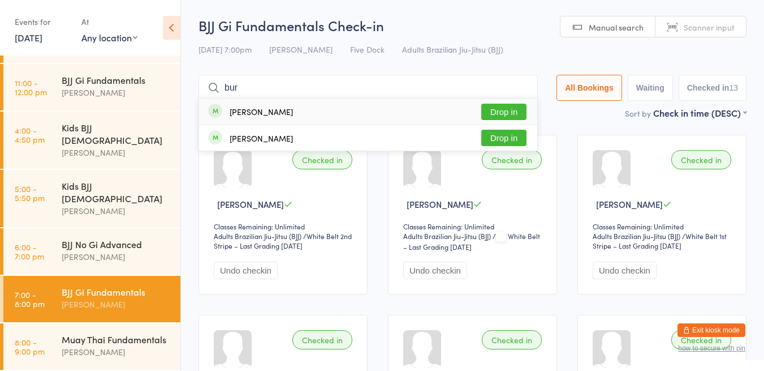
type input "bur"
click at [295, 147] on div "[PERSON_NAME] Drop in" at bounding box center [368, 137] width 338 height 25
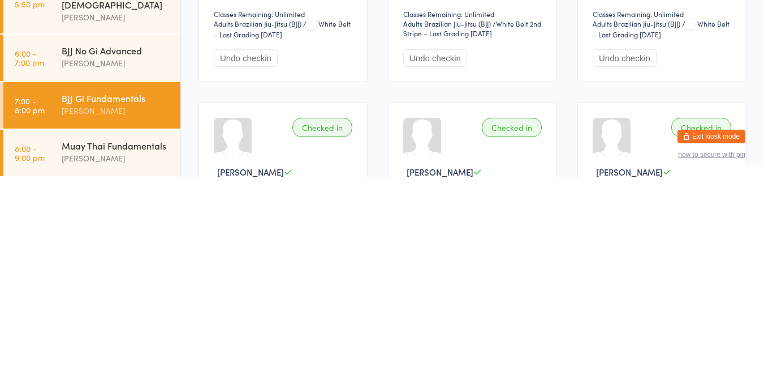
scroll to position [34, 0]
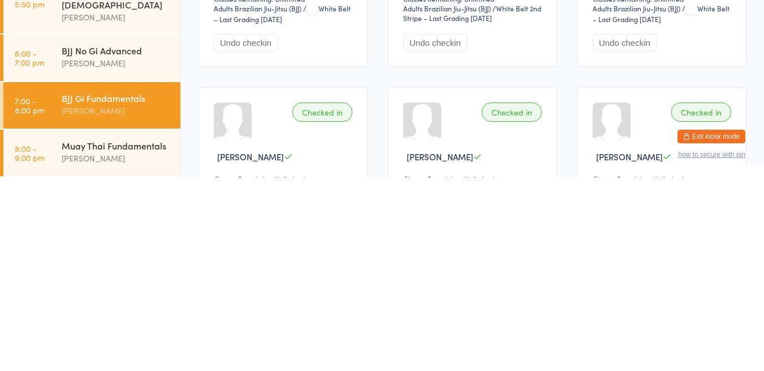
click at [127, 342] on div "Muay Thai Fundamentals" at bounding box center [116, 339] width 109 height 12
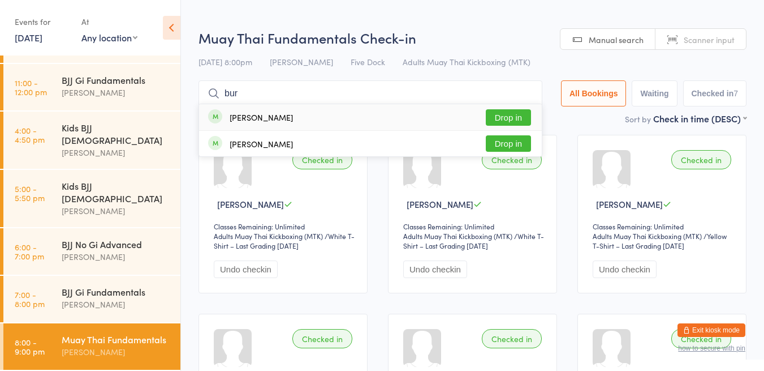
type input "bur"
click at [292, 147] on div "[PERSON_NAME]" at bounding box center [261, 143] width 63 height 9
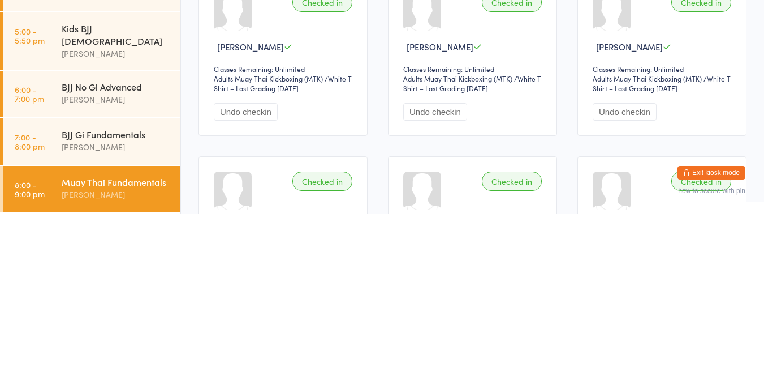
click at [121, 250] on div "[PERSON_NAME]" at bounding box center [116, 256] width 109 height 13
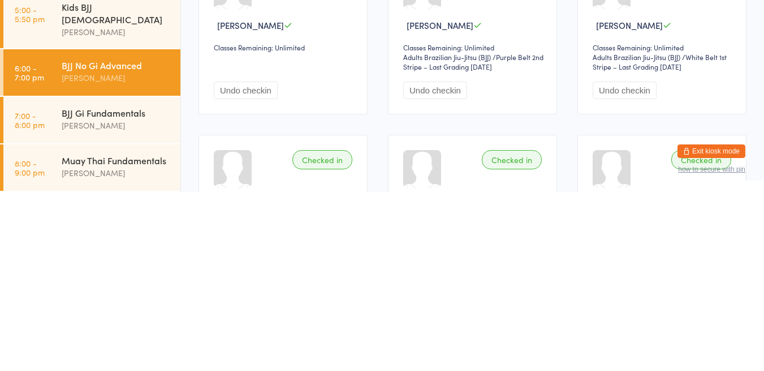
scroll to position [18, 0]
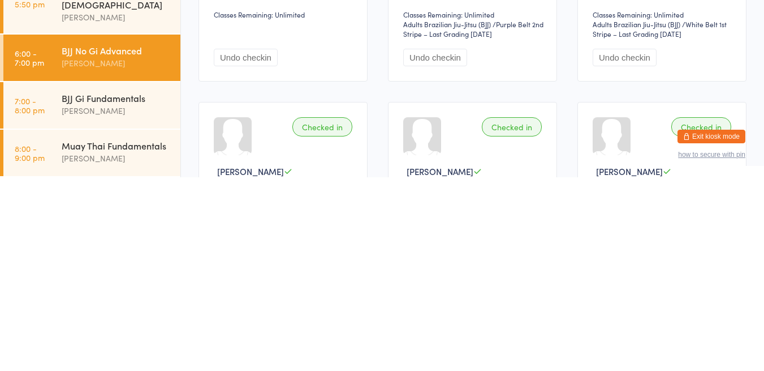
click at [133, 285] on div "BJJ Gi Fundamentals" at bounding box center [116, 291] width 109 height 12
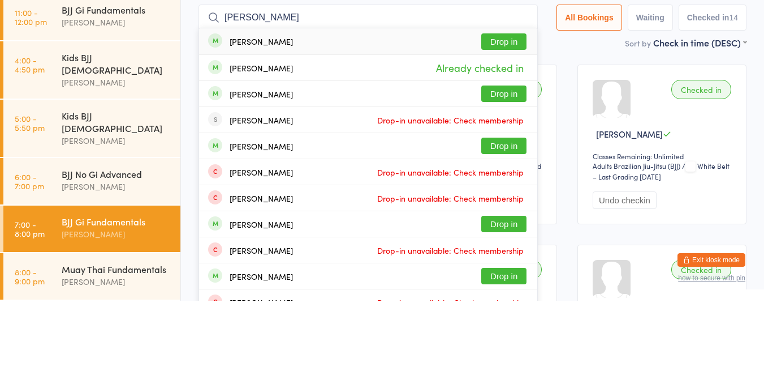
type input "[PERSON_NAME]"
click at [296, 169] on div "[PERSON_NAME] Drop in" at bounding box center [368, 163] width 338 height 25
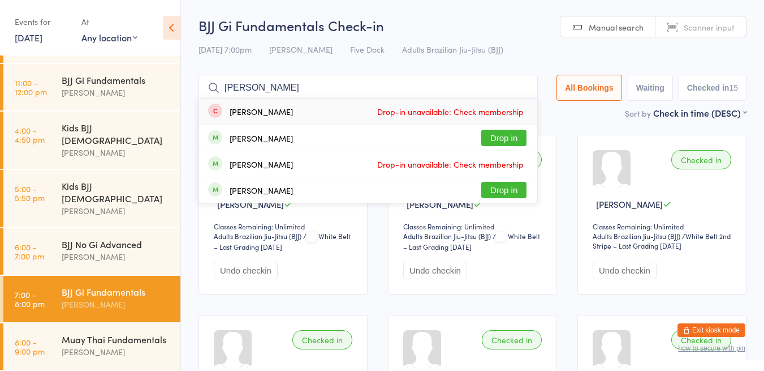
type input "[PERSON_NAME]"
click at [334, 139] on div "[PERSON_NAME] Drop in" at bounding box center [368, 137] width 338 height 25
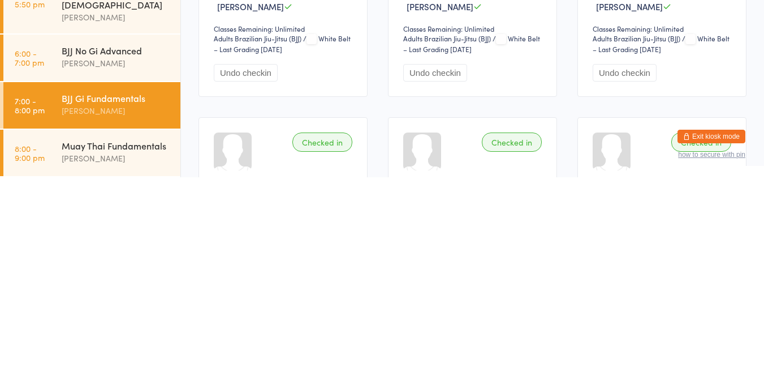
scroll to position [5, 0]
click at [50, 328] on link "8:00 - 9:00 pm Muay Thai Fundamentals [PERSON_NAME]" at bounding box center [91, 346] width 177 height 46
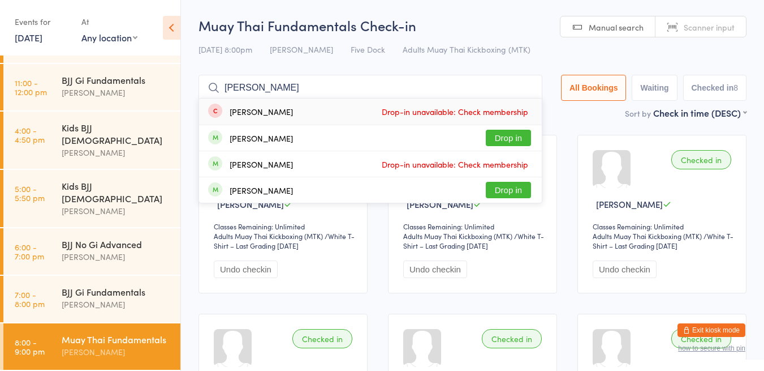
type input "[PERSON_NAME]"
click at [507, 140] on button "Drop in" at bounding box center [508, 138] width 45 height 16
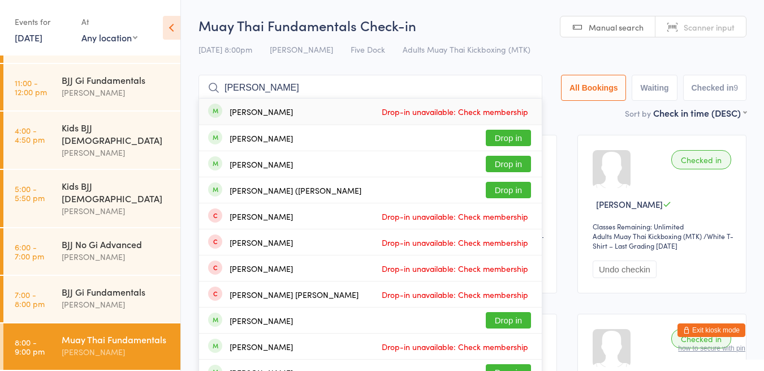
type input "[PERSON_NAME]"
click at [507, 141] on button "Drop in" at bounding box center [508, 138] width 45 height 16
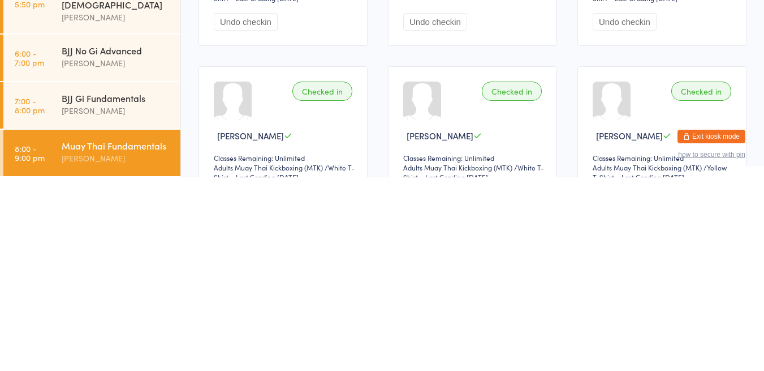
scroll to position [55, 0]
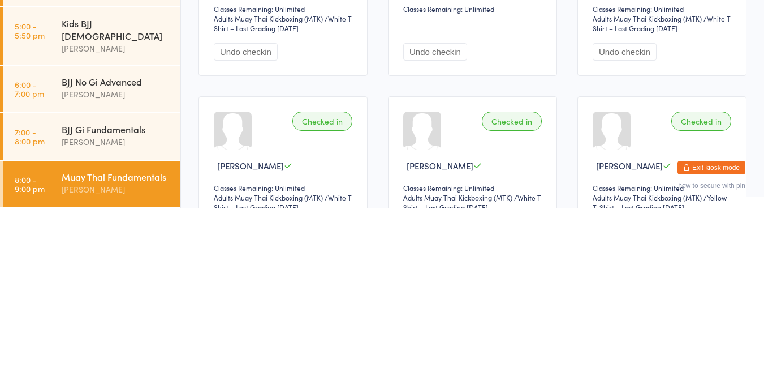
click at [135, 298] on div "[PERSON_NAME]" at bounding box center [116, 304] width 109 height 13
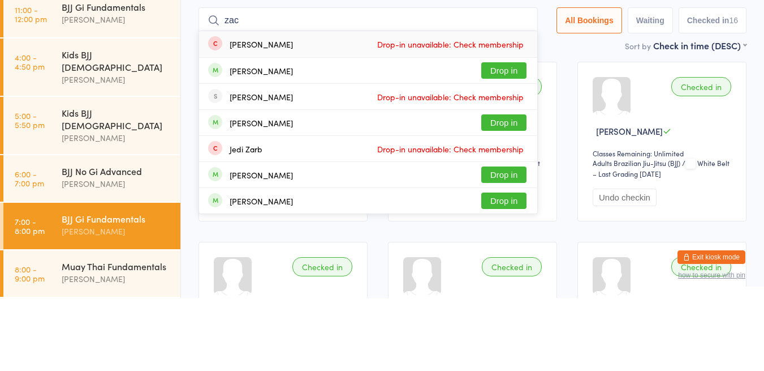
type input "zac"
click at [493, 142] on button "Drop in" at bounding box center [503, 143] width 45 height 16
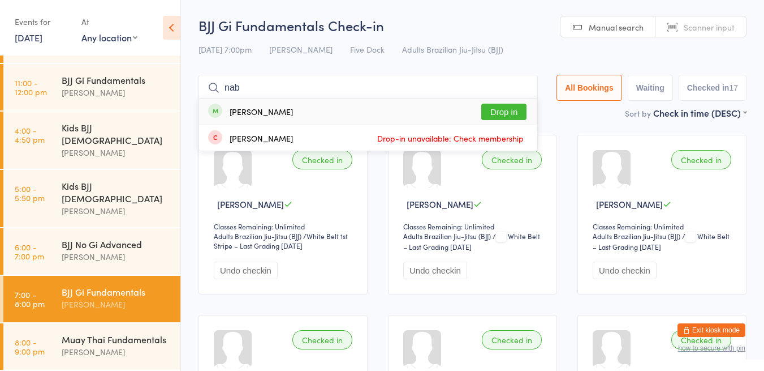
type input "nab"
click at [505, 112] on button "Drop in" at bounding box center [503, 112] width 45 height 16
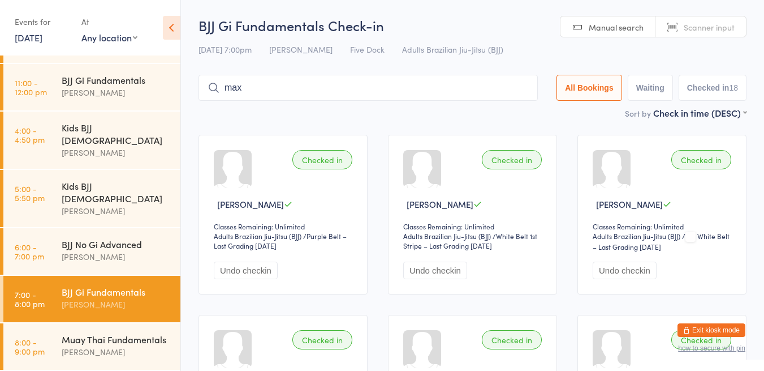
type input "[PERSON_NAME]"
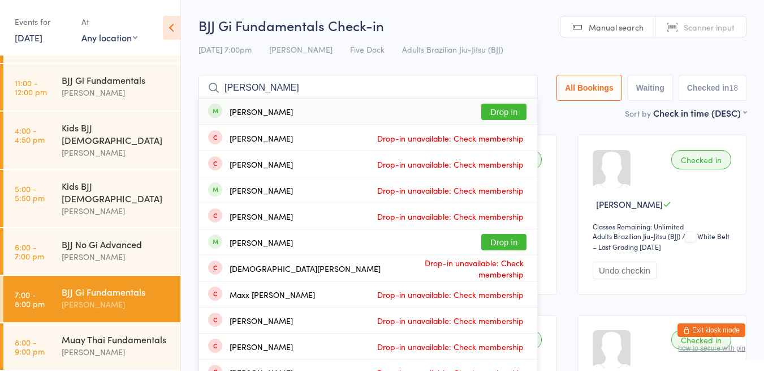
click at [515, 113] on button "Drop in" at bounding box center [503, 112] width 45 height 16
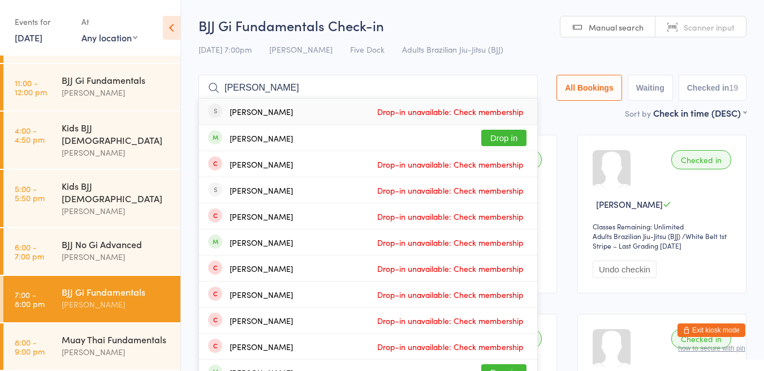
type input "[PERSON_NAME]"
click at [501, 137] on button "Drop in" at bounding box center [503, 138] width 45 height 16
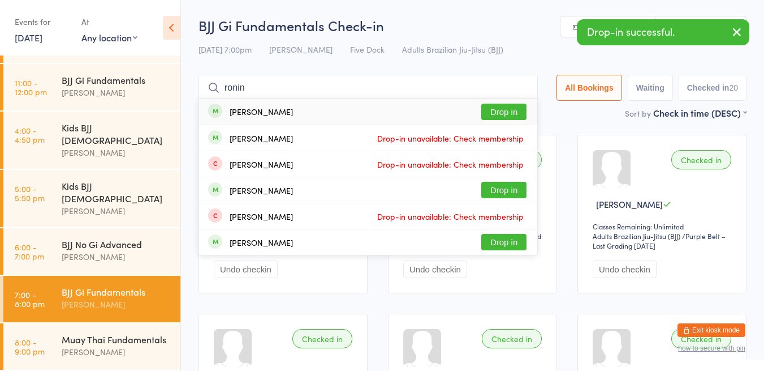
type input "ronin"
click at [499, 111] on button "Drop in" at bounding box center [503, 112] width 45 height 16
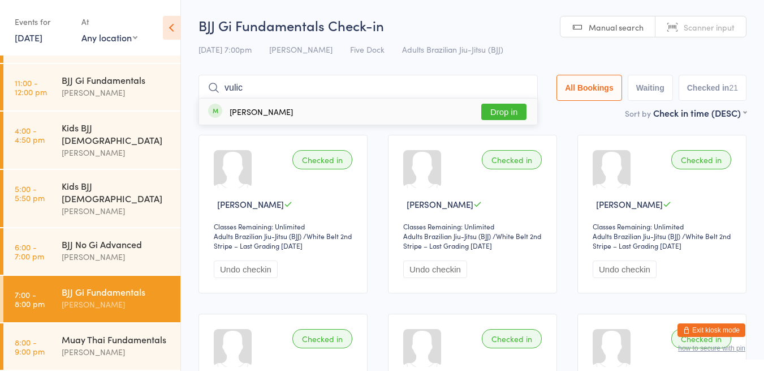
type input "vulic"
click at [288, 115] on div "[PERSON_NAME] Drop in" at bounding box center [368, 111] width 338 height 26
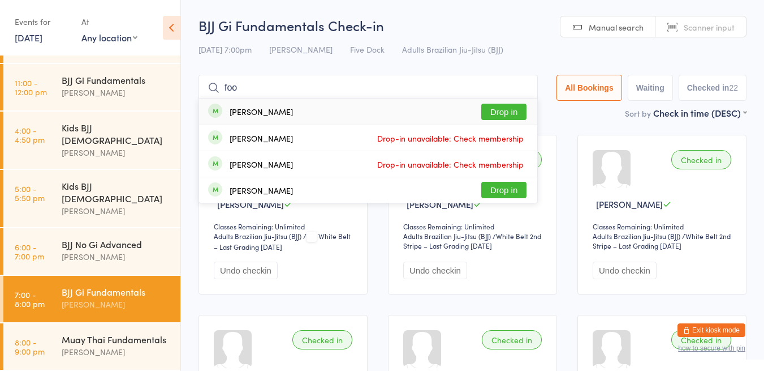
type input "foo"
click at [492, 117] on button "Drop in" at bounding box center [503, 112] width 45 height 16
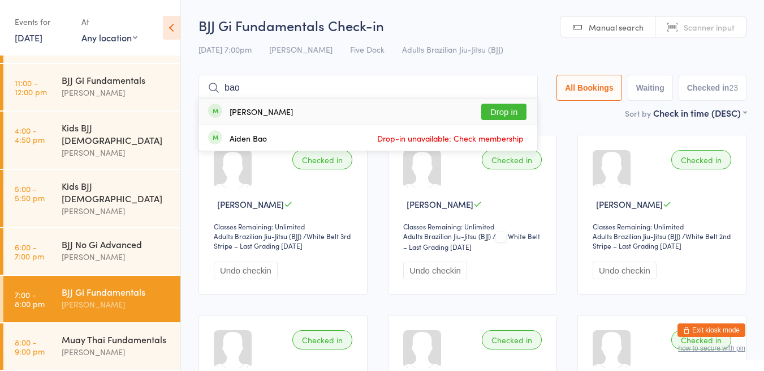
type input "bao"
click at [238, 111] on div "[PERSON_NAME]" at bounding box center [261, 111] width 63 height 9
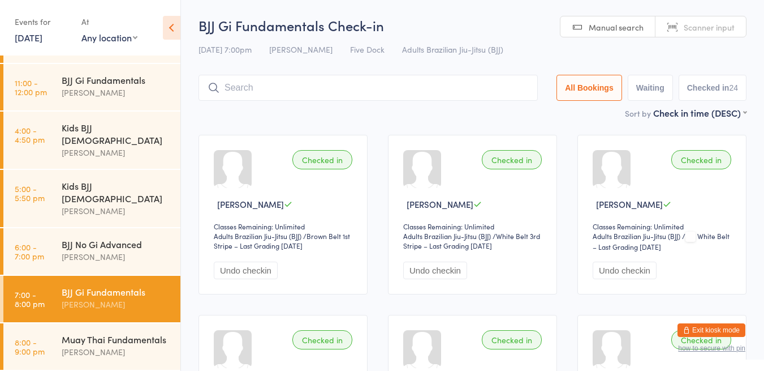
click at [119, 348] on div "[PERSON_NAME]" at bounding box center [116, 351] width 109 height 13
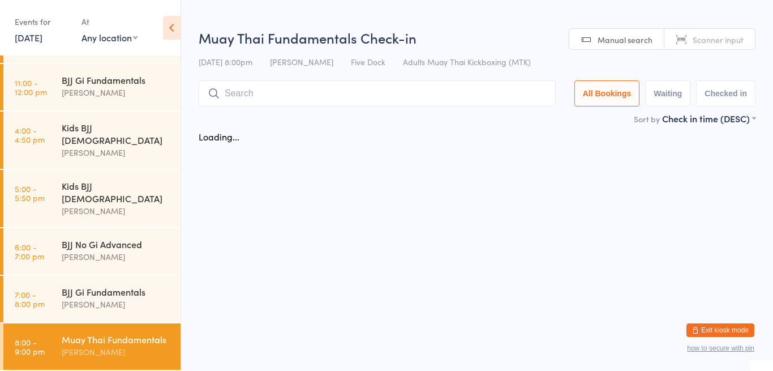
click at [299, 93] on input "search" at bounding box center [377, 93] width 357 height 26
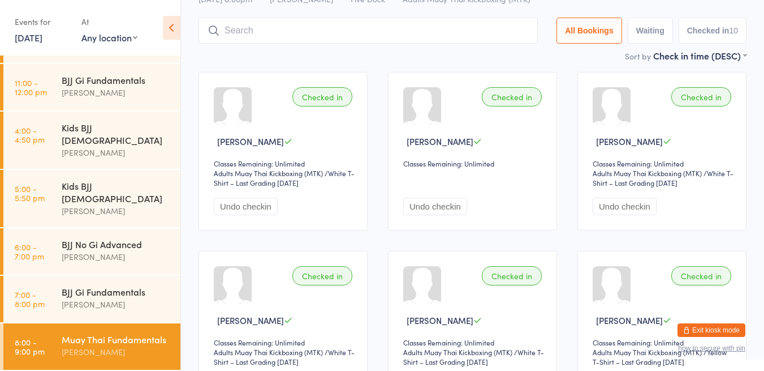
scroll to position [80, 0]
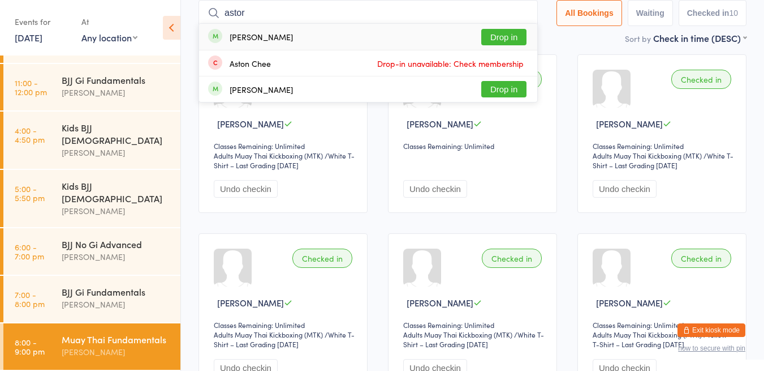
type input "astor"
click at [506, 37] on button "Drop in" at bounding box center [503, 37] width 45 height 16
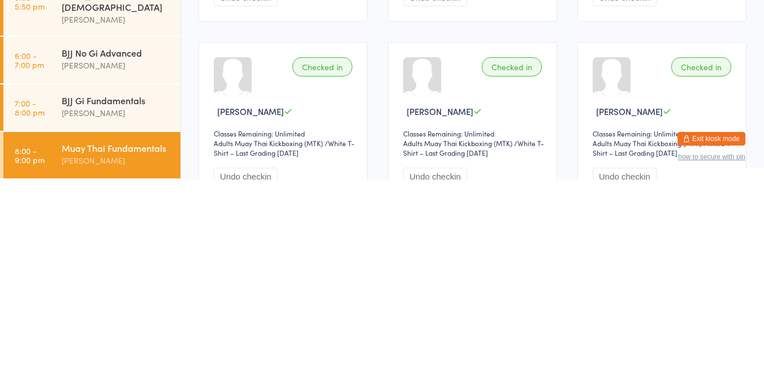
click at [98, 298] on div "[PERSON_NAME]" at bounding box center [116, 304] width 109 height 13
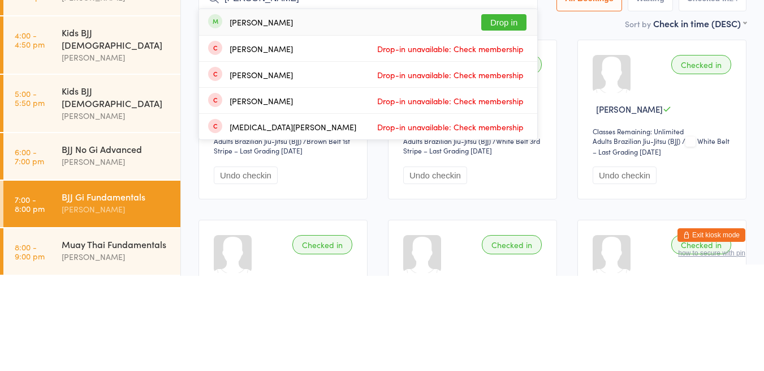
type input "[PERSON_NAME]"
click at [496, 123] on button "Drop in" at bounding box center [503, 117] width 45 height 16
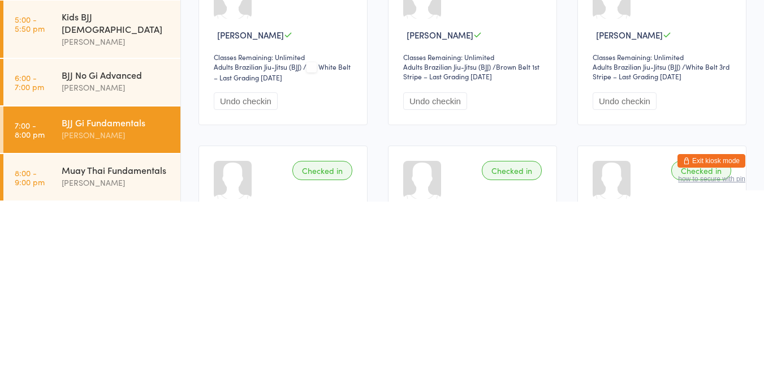
click at [120, 338] on div "Muay Thai Fundamentals" at bounding box center [116, 339] width 109 height 12
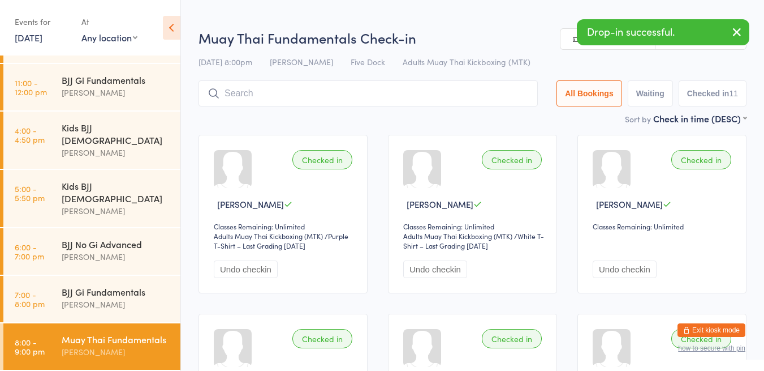
click at [350, 96] on input "search" at bounding box center [368, 93] width 339 height 26
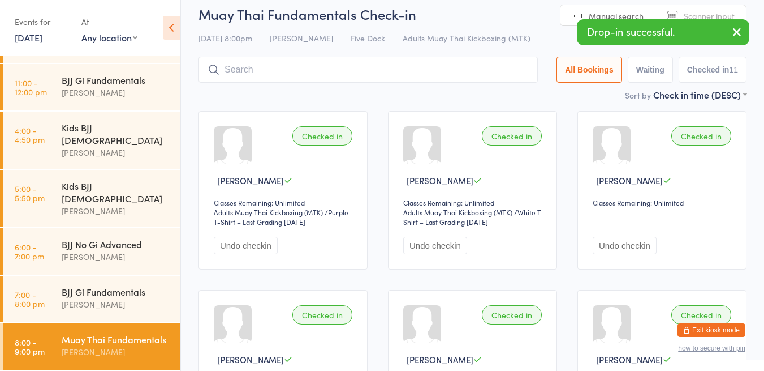
scroll to position [80, 0]
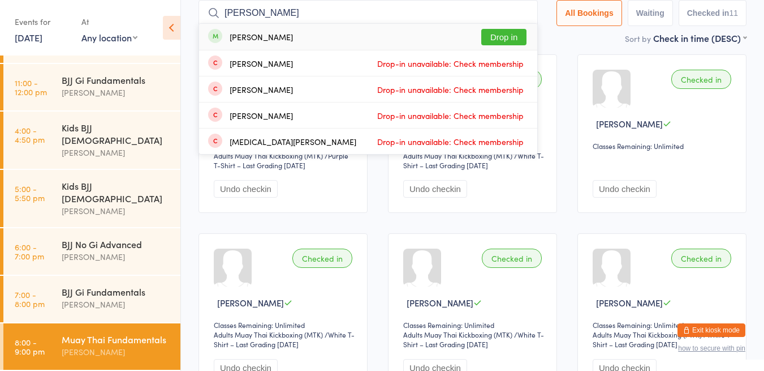
type input "[PERSON_NAME]"
click at [503, 43] on button "Drop in" at bounding box center [503, 37] width 45 height 16
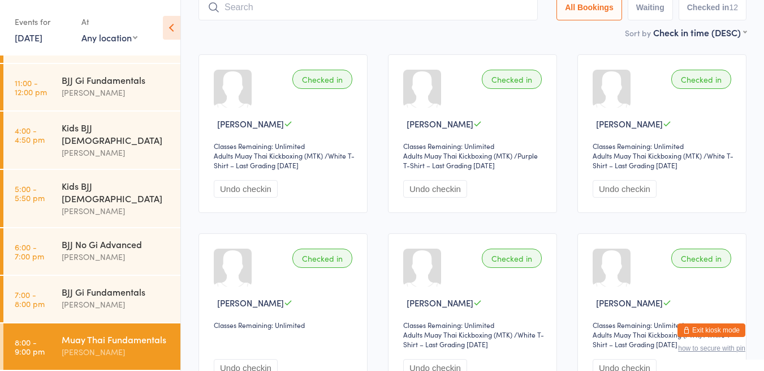
click at [420, 11] on input "search" at bounding box center [368, 7] width 339 height 26
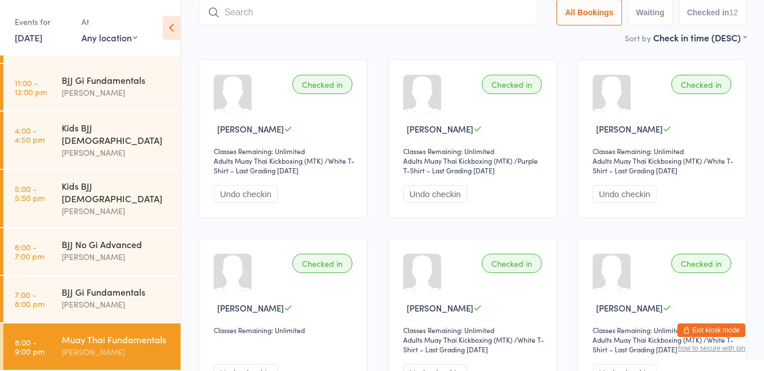
scroll to position [0, 0]
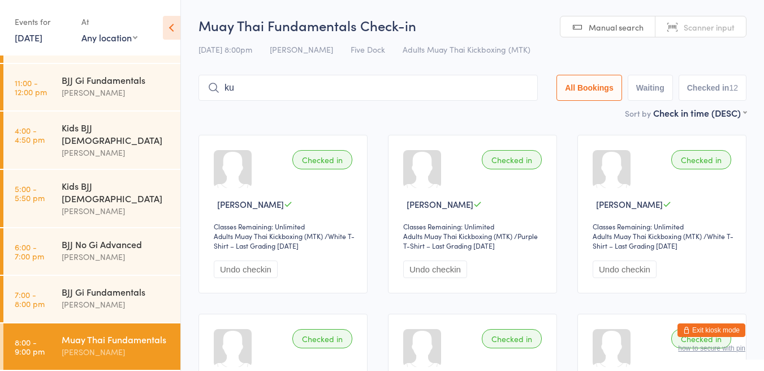
type input "kus"
click at [502, 117] on button "Drop in" at bounding box center [503, 112] width 45 height 16
click at [331, 91] on input "search" at bounding box center [368, 88] width 339 height 26
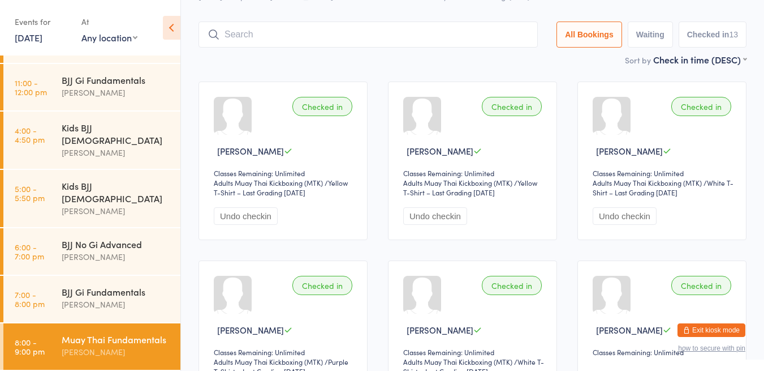
scroll to position [75, 0]
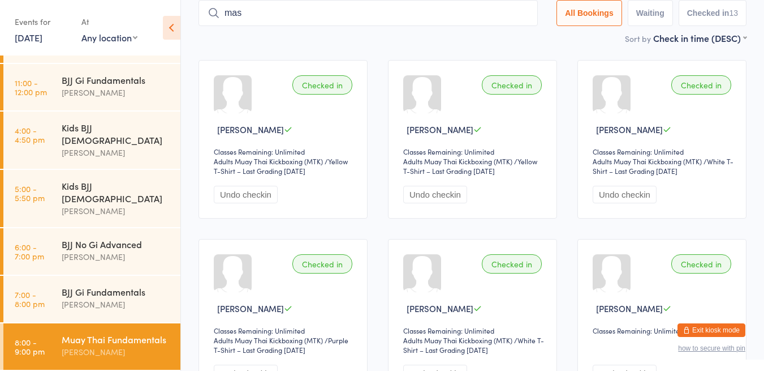
type input "[PERSON_NAME]"
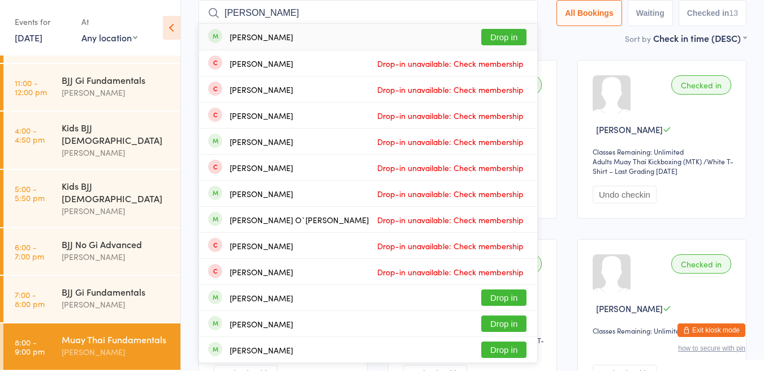
click at [498, 43] on button "Drop in" at bounding box center [503, 37] width 45 height 16
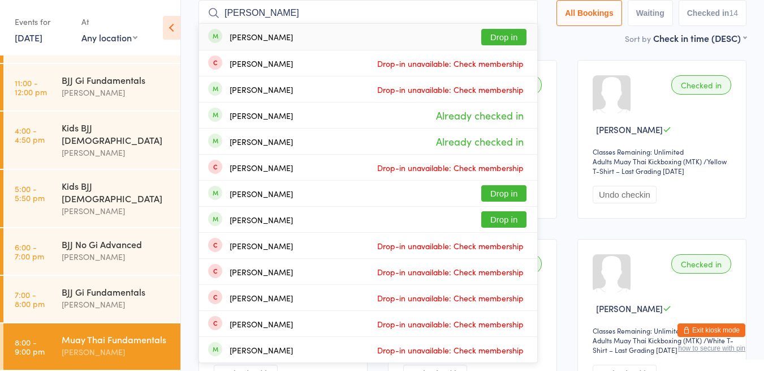
type input "[PERSON_NAME]"
click at [500, 44] on button "Drop in" at bounding box center [503, 37] width 45 height 16
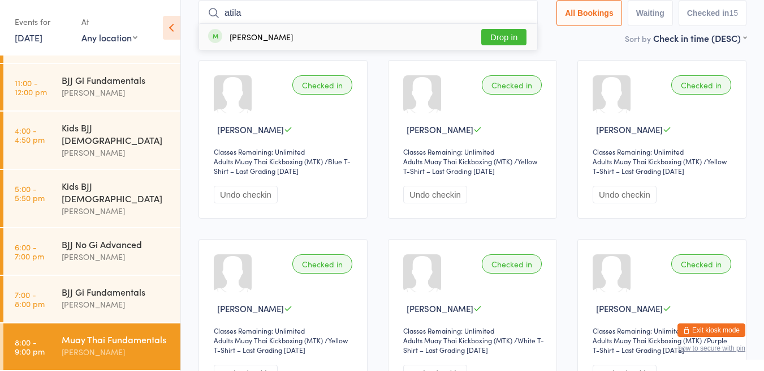
type input "atila"
click at [510, 31] on button "Drop in" at bounding box center [503, 37] width 45 height 16
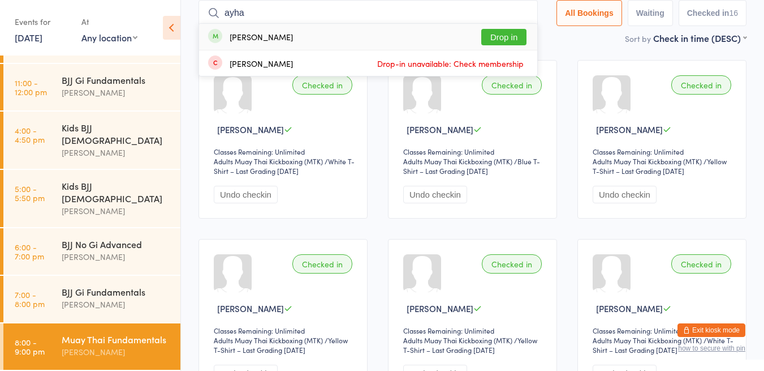
type input "ayha"
click at [494, 50] on div "[PERSON_NAME] Drop-in unavailable: Check membership" at bounding box center [368, 62] width 338 height 25
type input "ayha"
click at [490, 36] on button "Drop in" at bounding box center [503, 37] width 45 height 16
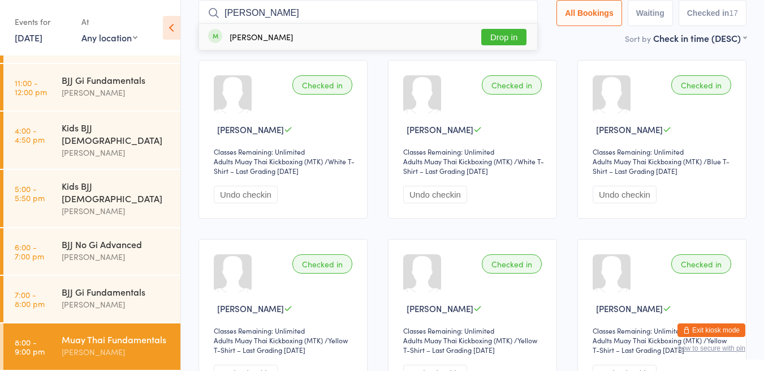
type input "[PERSON_NAME]"
click at [504, 45] on button "Drop in" at bounding box center [503, 37] width 45 height 16
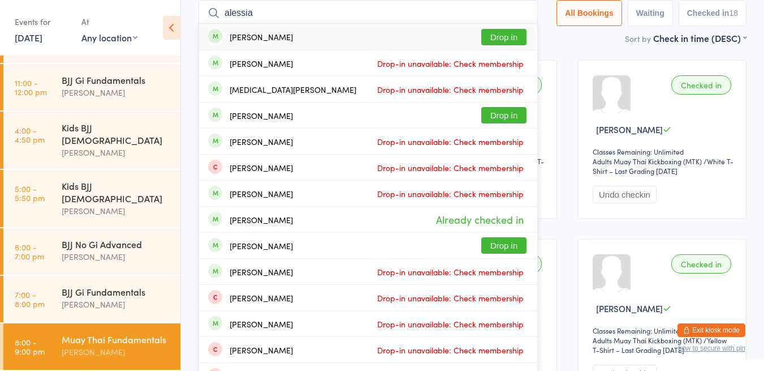
type input "alessia"
click at [489, 36] on button "Drop in" at bounding box center [503, 37] width 45 height 16
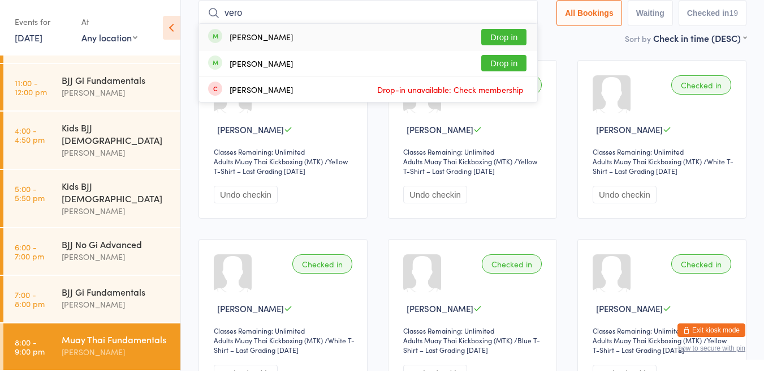
type input "vero"
click at [501, 33] on button "Drop in" at bounding box center [503, 37] width 45 height 16
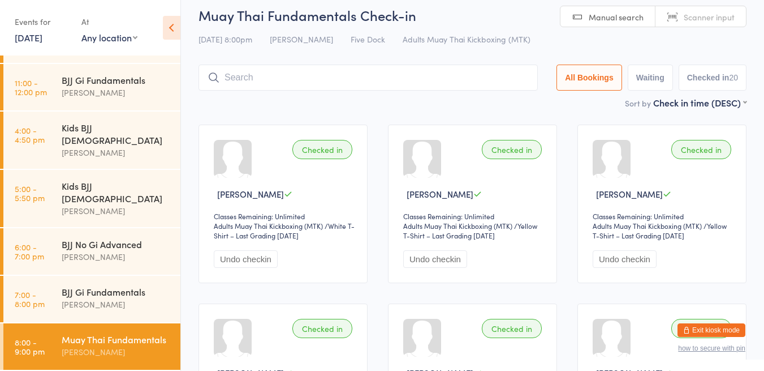
scroll to position [0, 0]
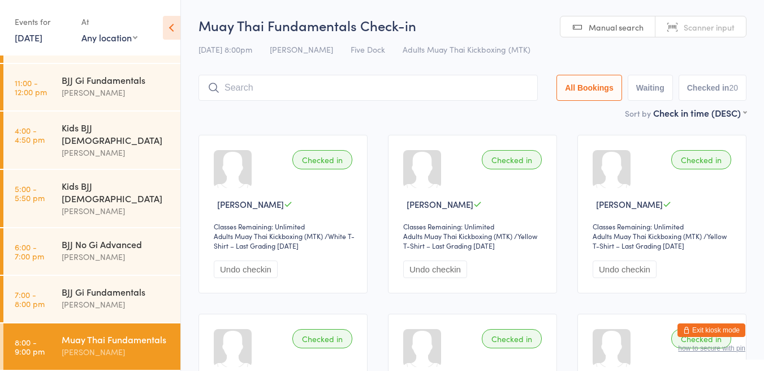
click at [293, 98] on input "search" at bounding box center [368, 88] width 339 height 26
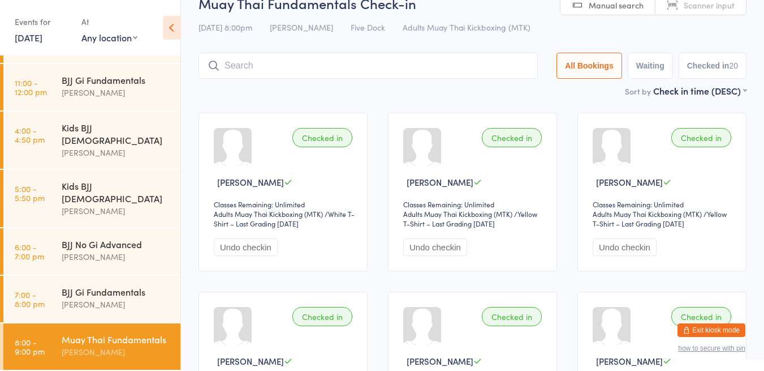
scroll to position [63, 0]
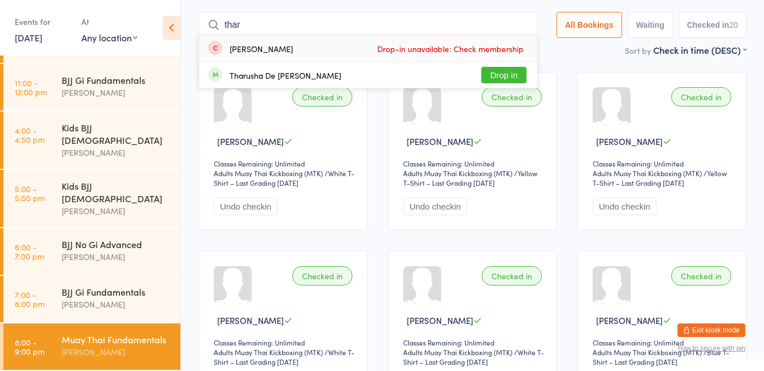
type input "thar"
click at [506, 80] on button "Drop in" at bounding box center [503, 75] width 45 height 16
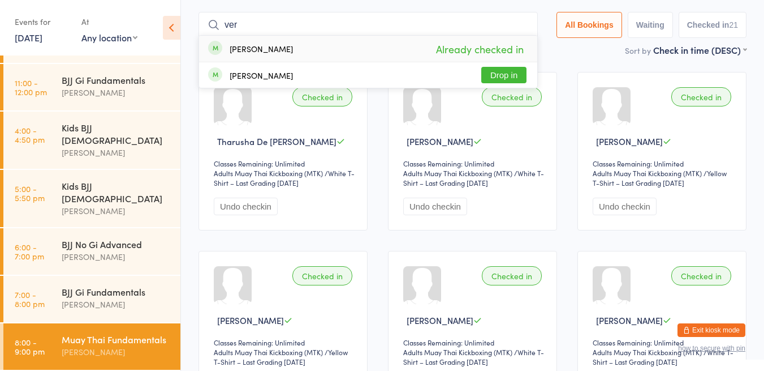
type input "ver"
click at [503, 70] on button "Drop in" at bounding box center [503, 75] width 45 height 16
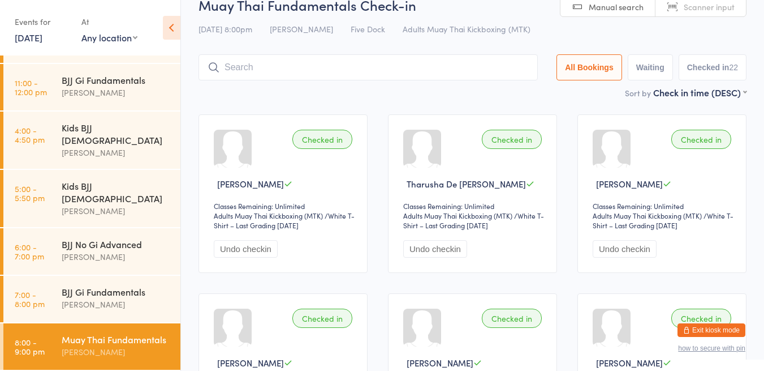
scroll to position [0, 0]
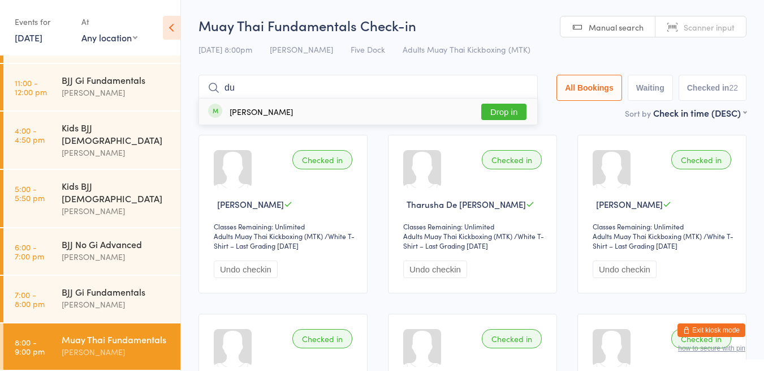
type input "d"
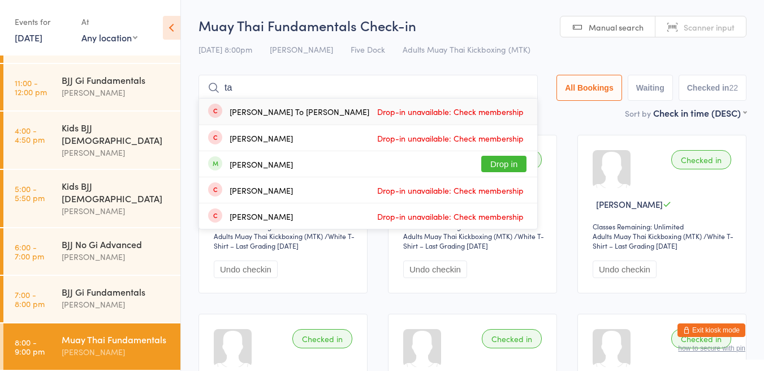
type input "t"
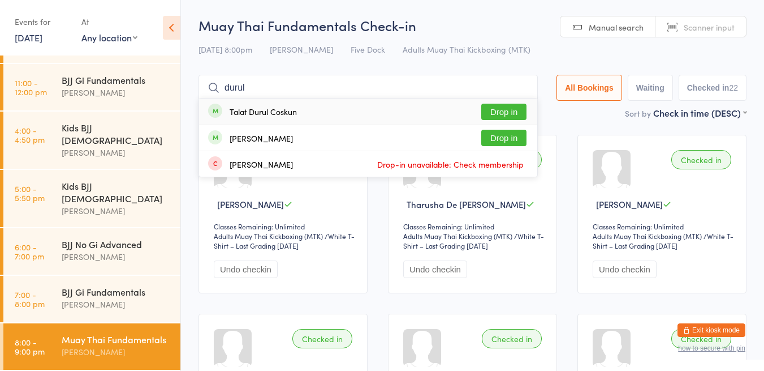
type input "durul"
click at [510, 113] on button "Drop in" at bounding box center [503, 112] width 45 height 16
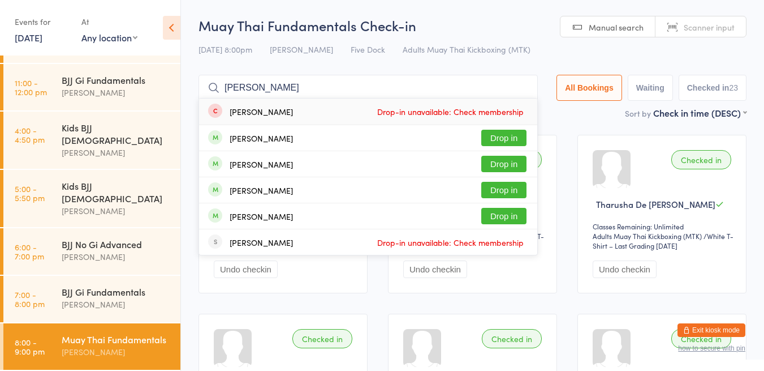
type input "[PERSON_NAME]"
click at [504, 141] on button "Drop in" at bounding box center [503, 138] width 45 height 16
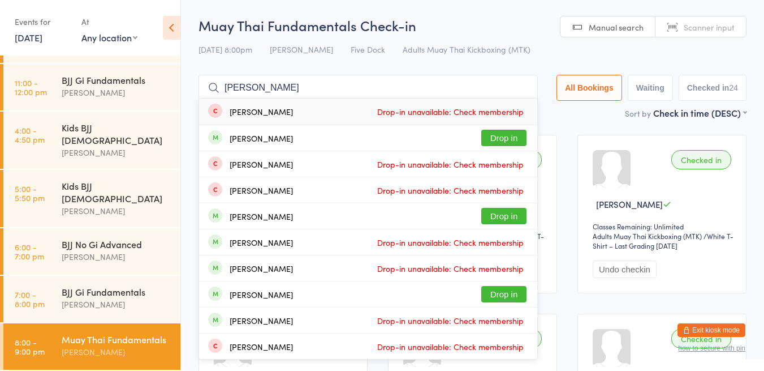
type input "[PERSON_NAME]"
click at [513, 141] on button "Drop in" at bounding box center [503, 138] width 45 height 16
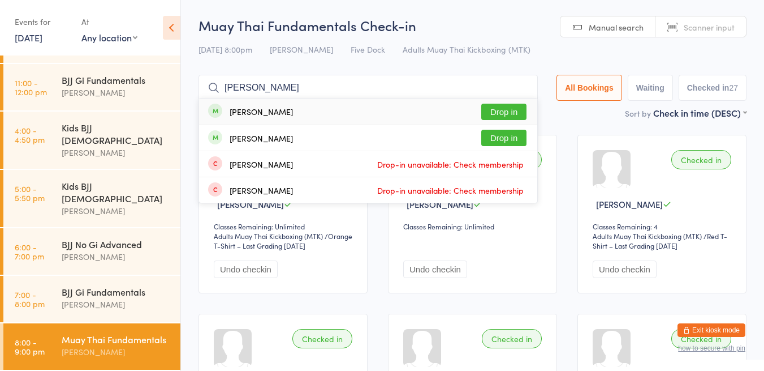
type input "[PERSON_NAME]"
click at [510, 118] on button "Drop in" at bounding box center [503, 112] width 45 height 16
